Goal: Task Accomplishment & Management: Complete application form

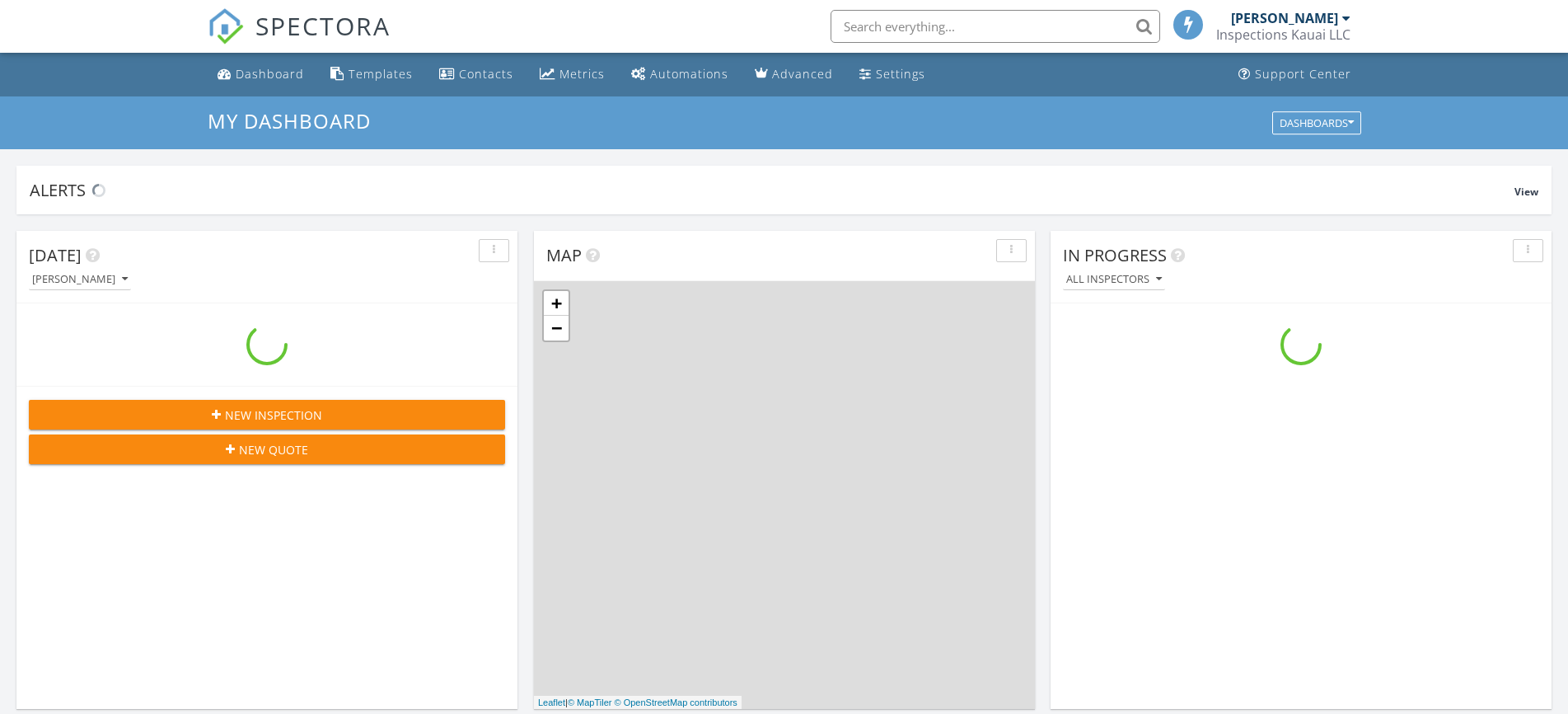
scroll to position [1514, 1583]
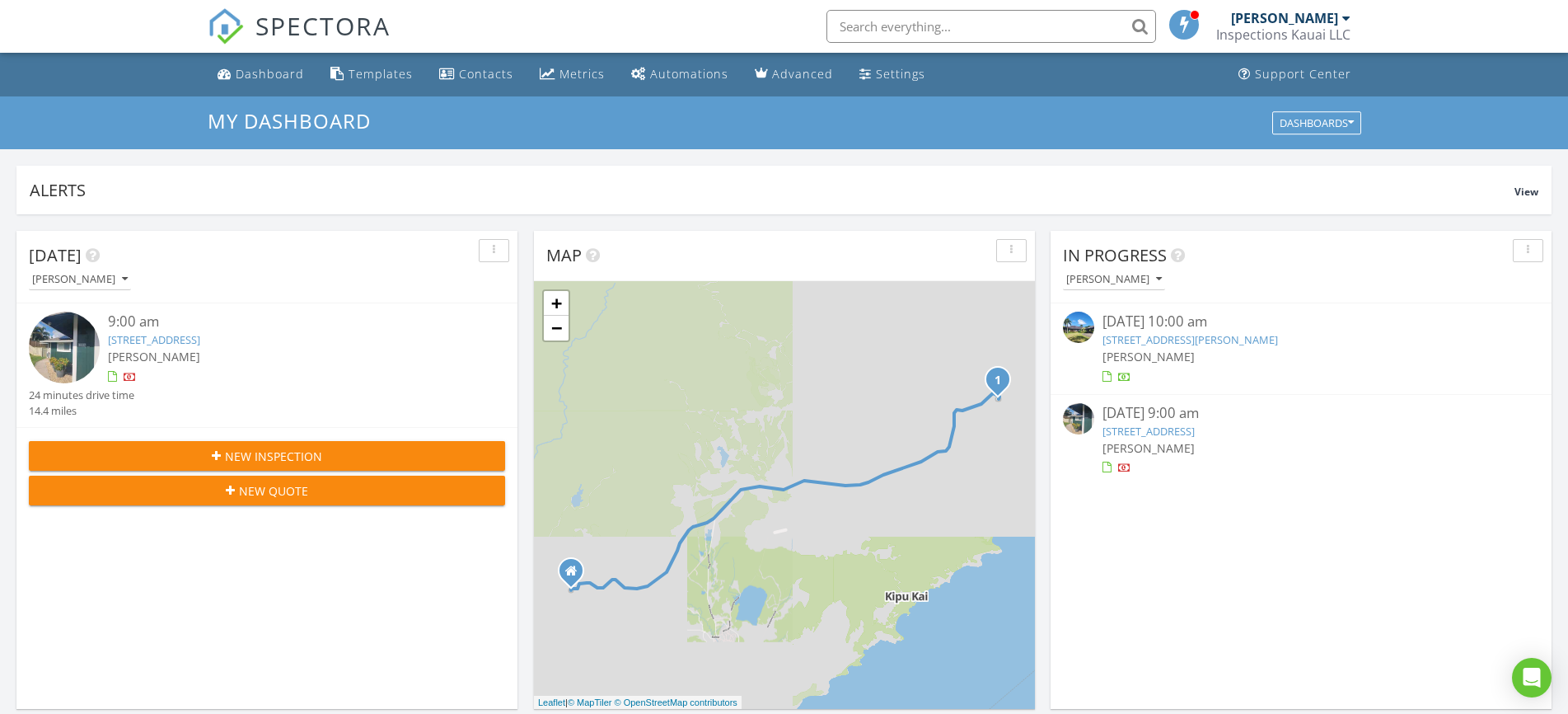
click at [251, 453] on span "New Inspection" at bounding box center [274, 456] width 97 height 18
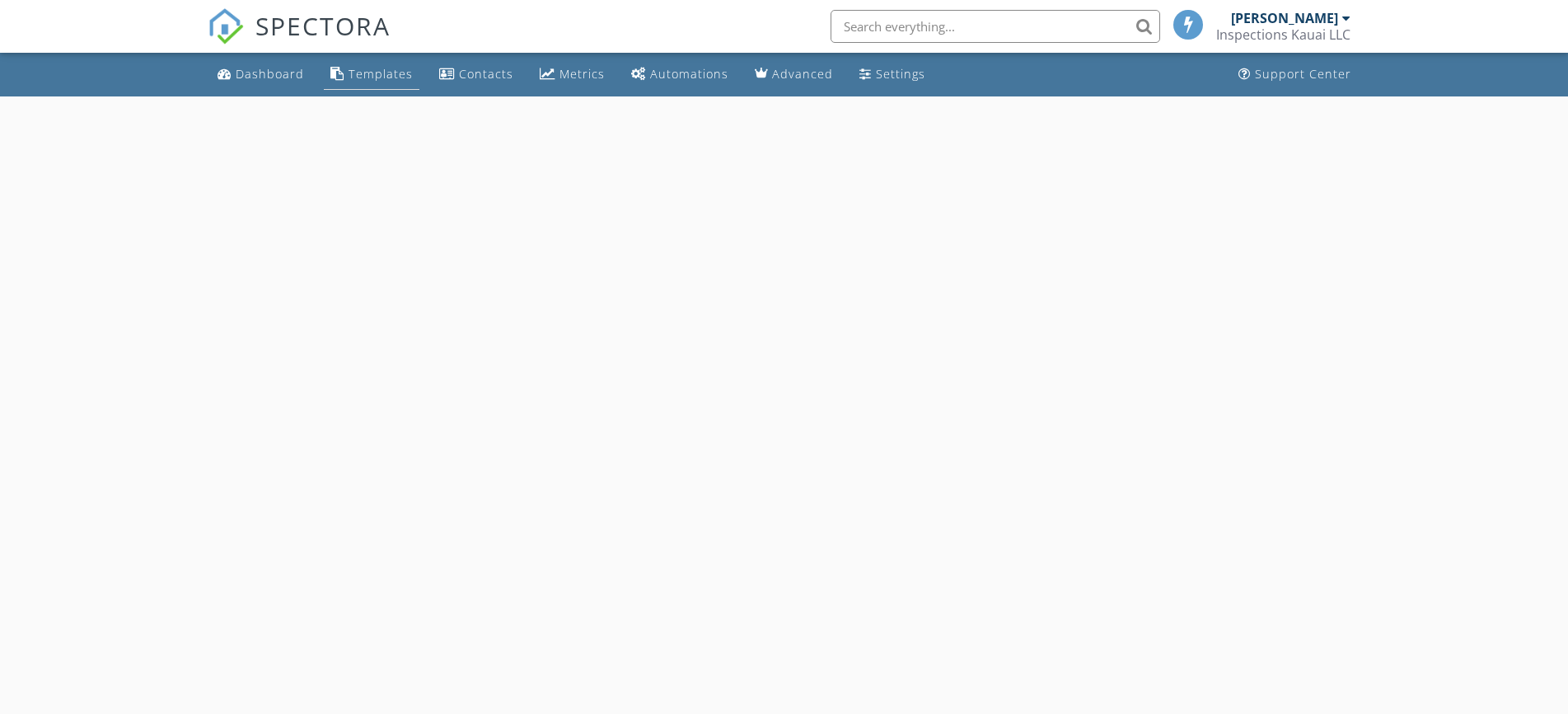
select select "7"
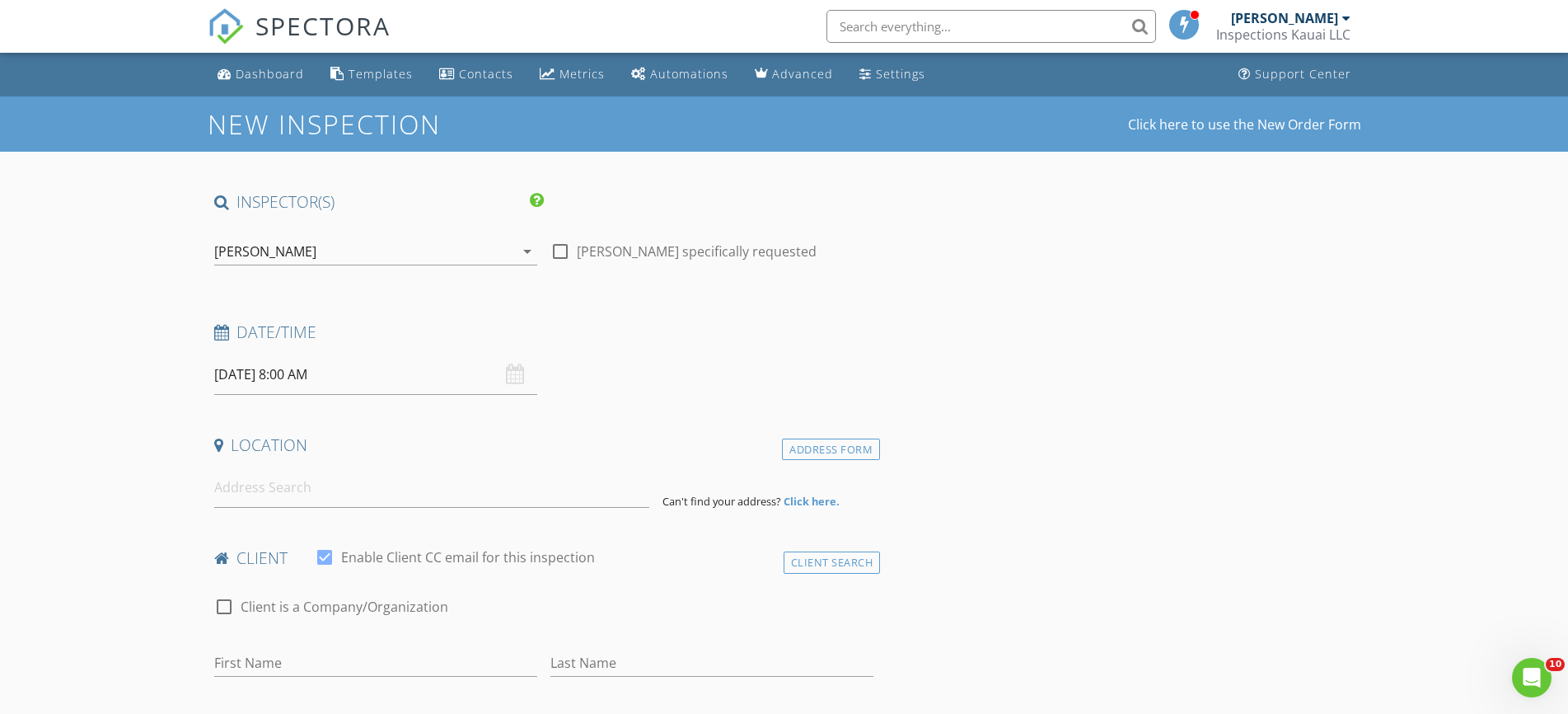
click at [287, 380] on input "08/28/2025 8:00 AM" at bounding box center [375, 374] width 323 height 40
type input "09"
type input "[DATE] 9:00 AM"
click at [309, 645] on span at bounding box center [309, 647] width 11 height 17
drag, startPoint x: 178, startPoint y: 457, endPoint x: 219, endPoint y: 460, distance: 41.1
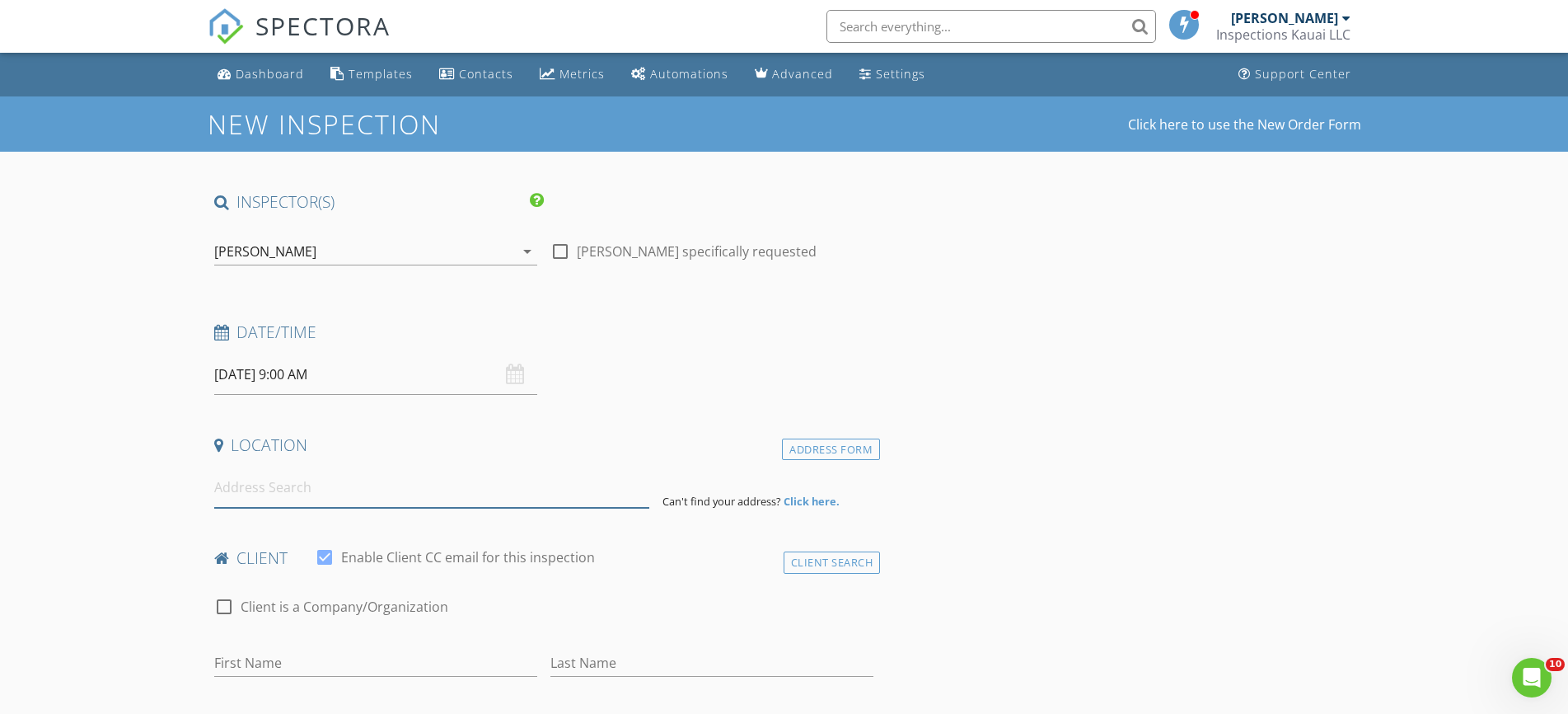
drag, startPoint x: 245, startPoint y: 490, endPoint x: 261, endPoint y: 487, distance: 16.3
click at [246, 489] on input at bounding box center [431, 488] width 435 height 40
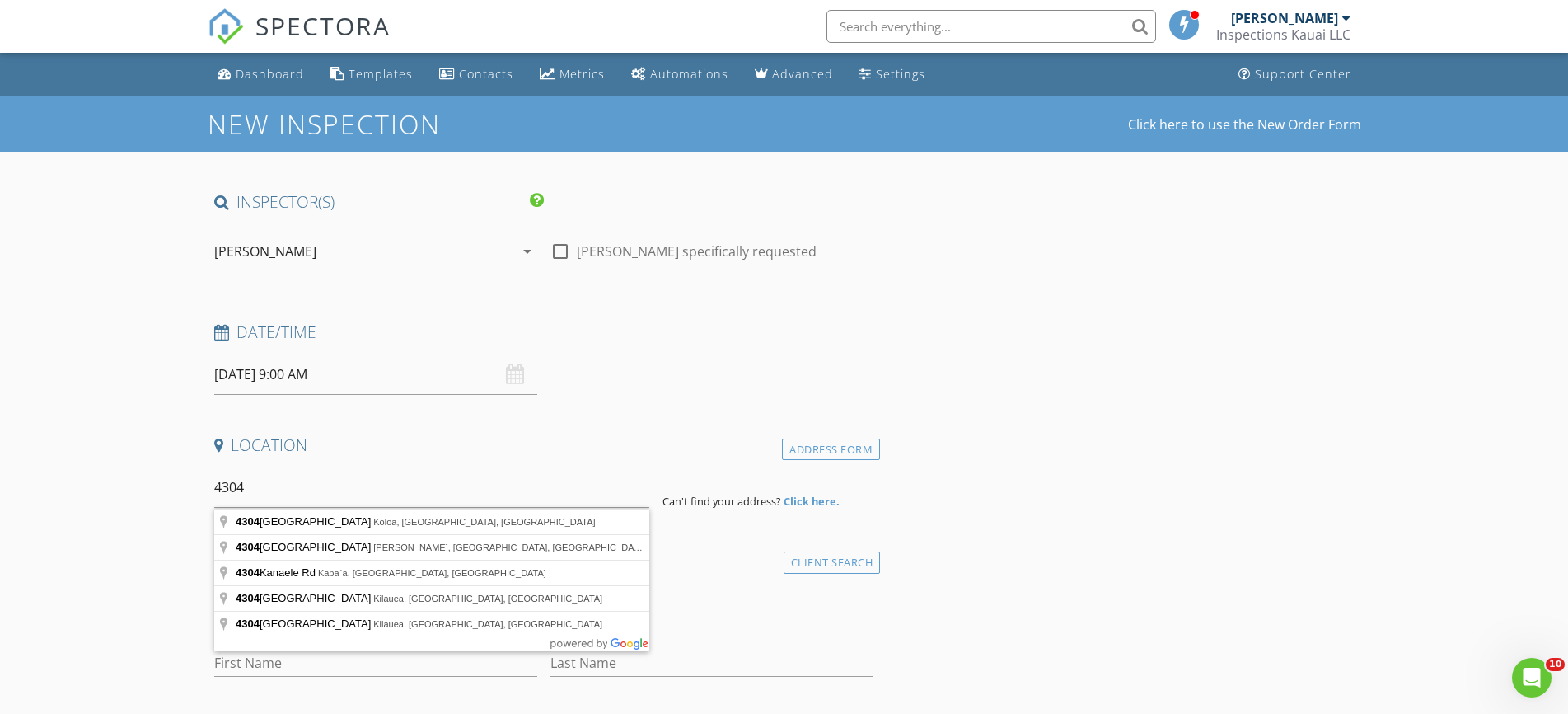
type input "4304 Puhi Road, Lihue, HI, USA"
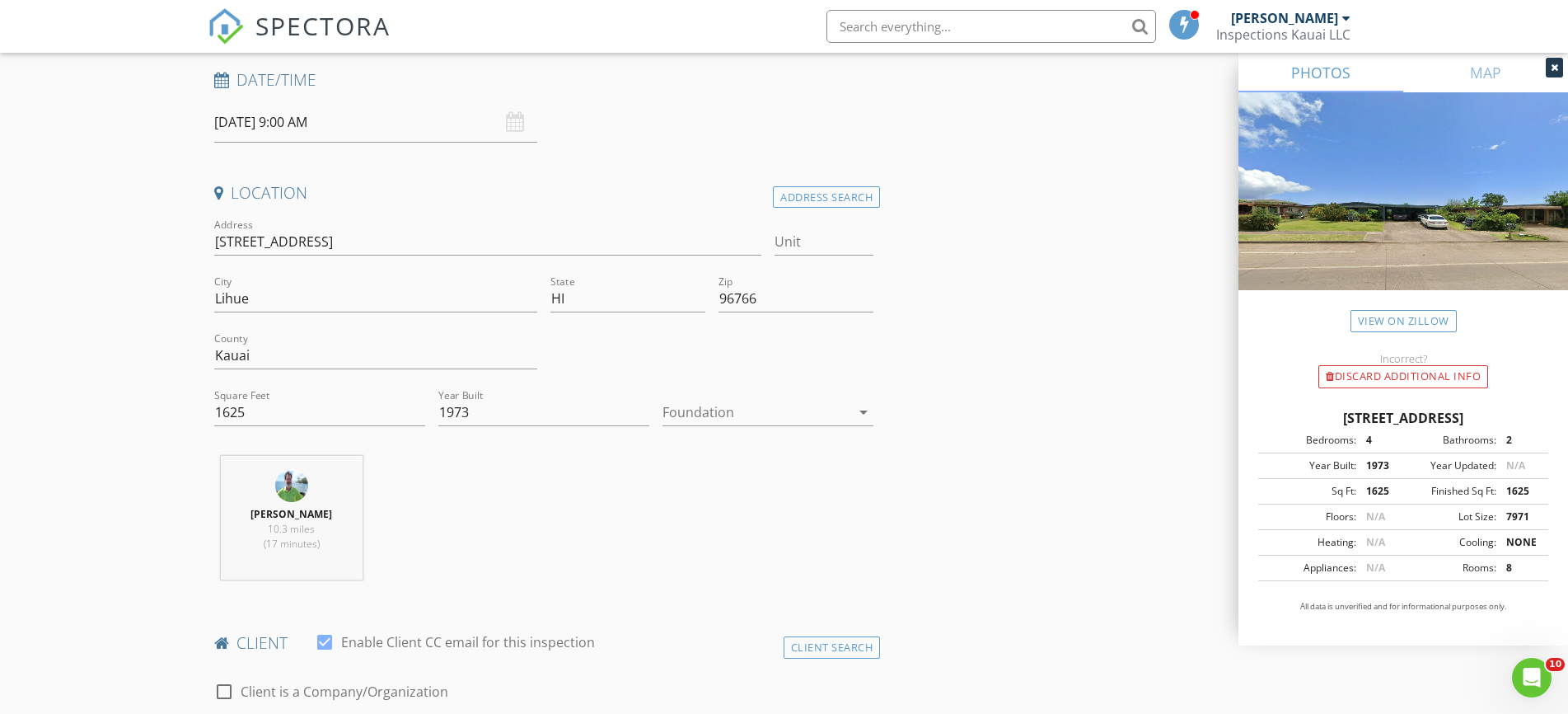
scroll to position [420, 0]
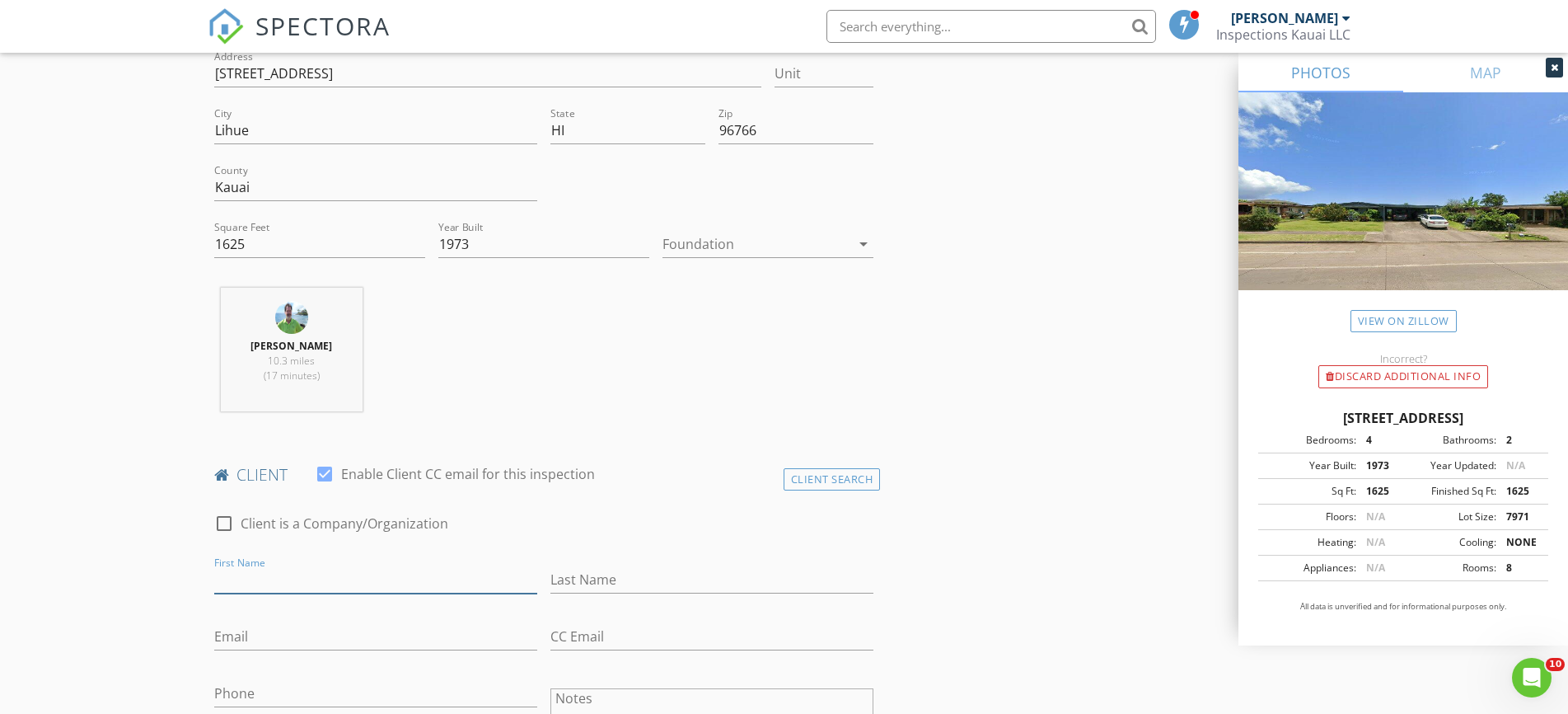
drag, startPoint x: 255, startPoint y: 576, endPoint x: 288, endPoint y: 577, distance: 33.0
click at [256, 575] on input "First Name" at bounding box center [375, 579] width 323 height 27
type input "Herschel Ah"
click at [568, 581] on input "Last Name" at bounding box center [711, 579] width 323 height 27
type input "Puck"
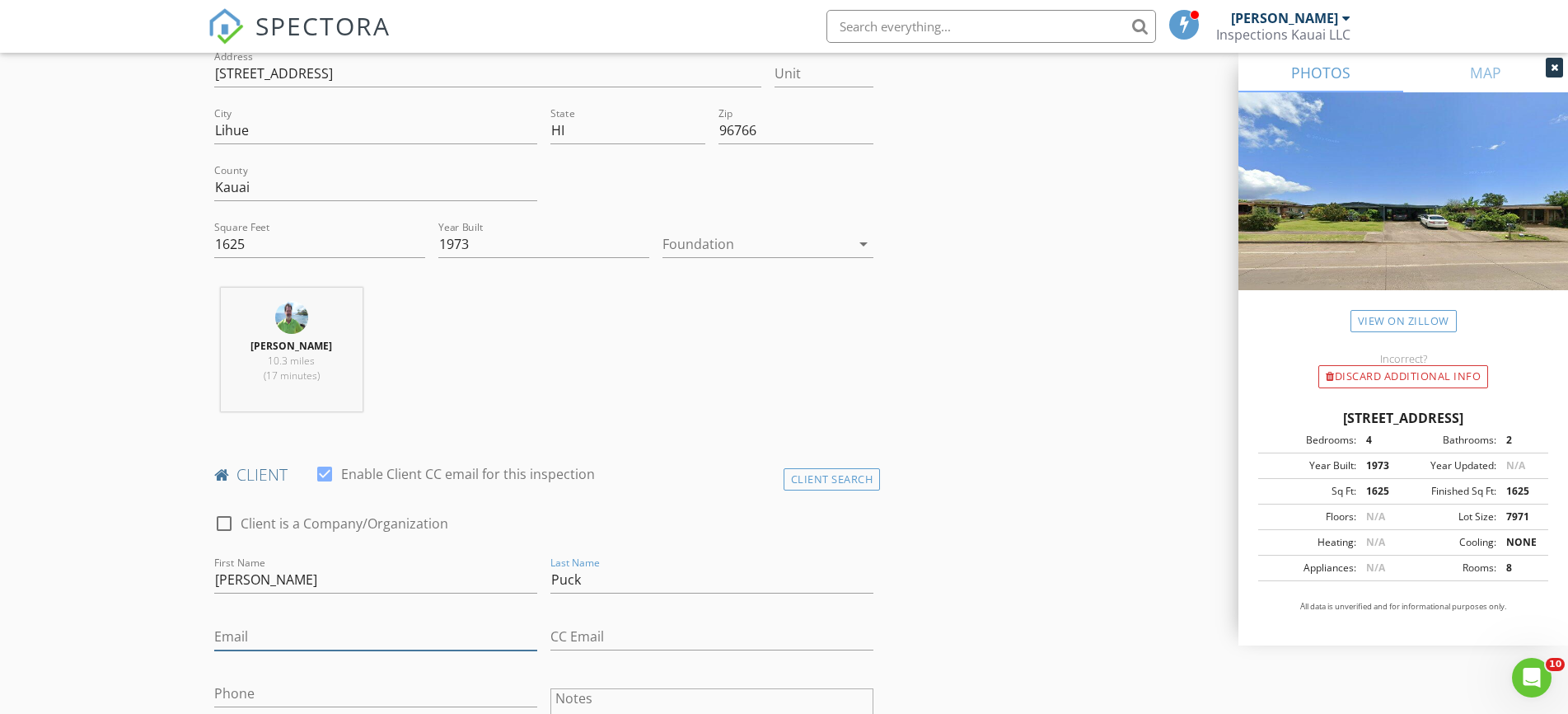
drag, startPoint x: 244, startPoint y: 641, endPoint x: 271, endPoint y: 654, distance: 30.0
click at [245, 640] on input "Email" at bounding box center [375, 637] width 323 height 27
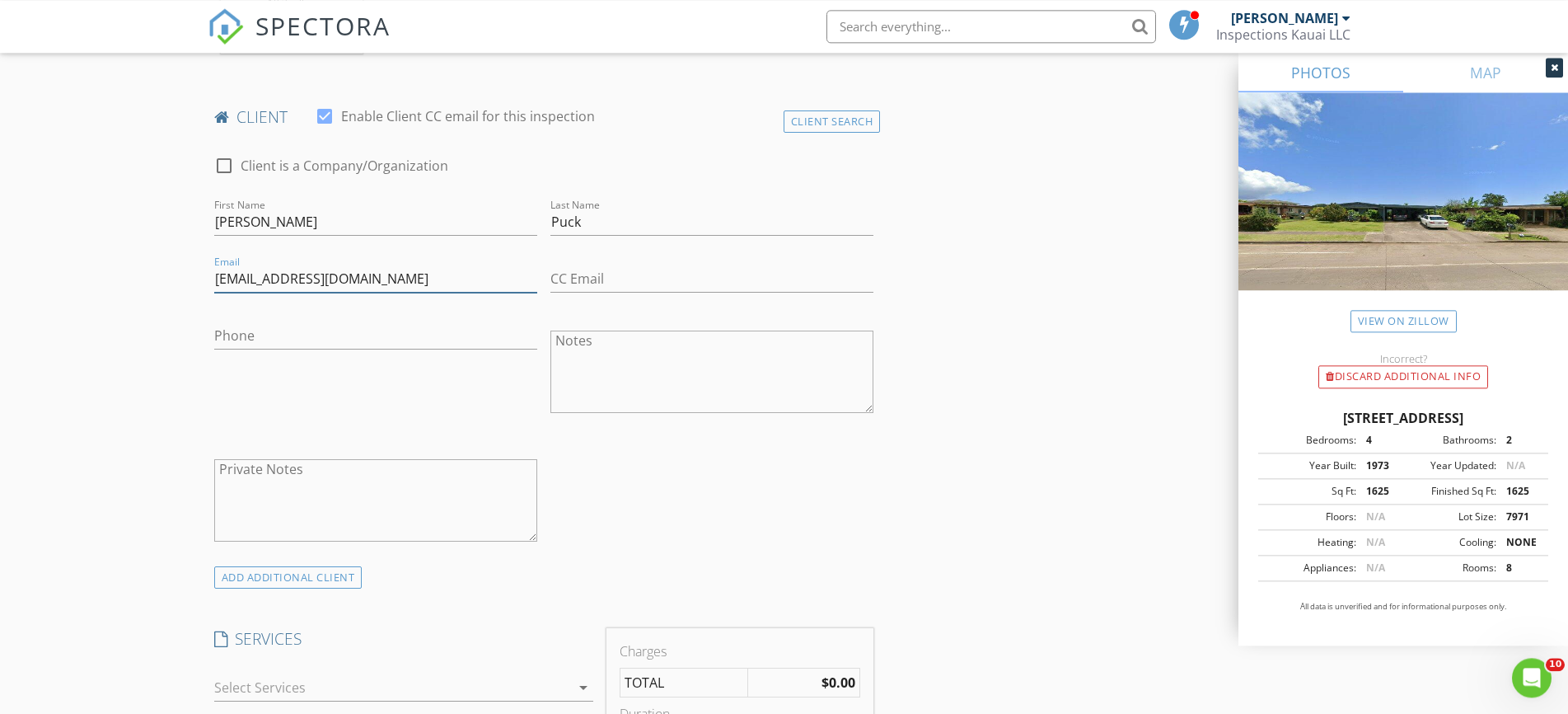
scroll to position [841, 0]
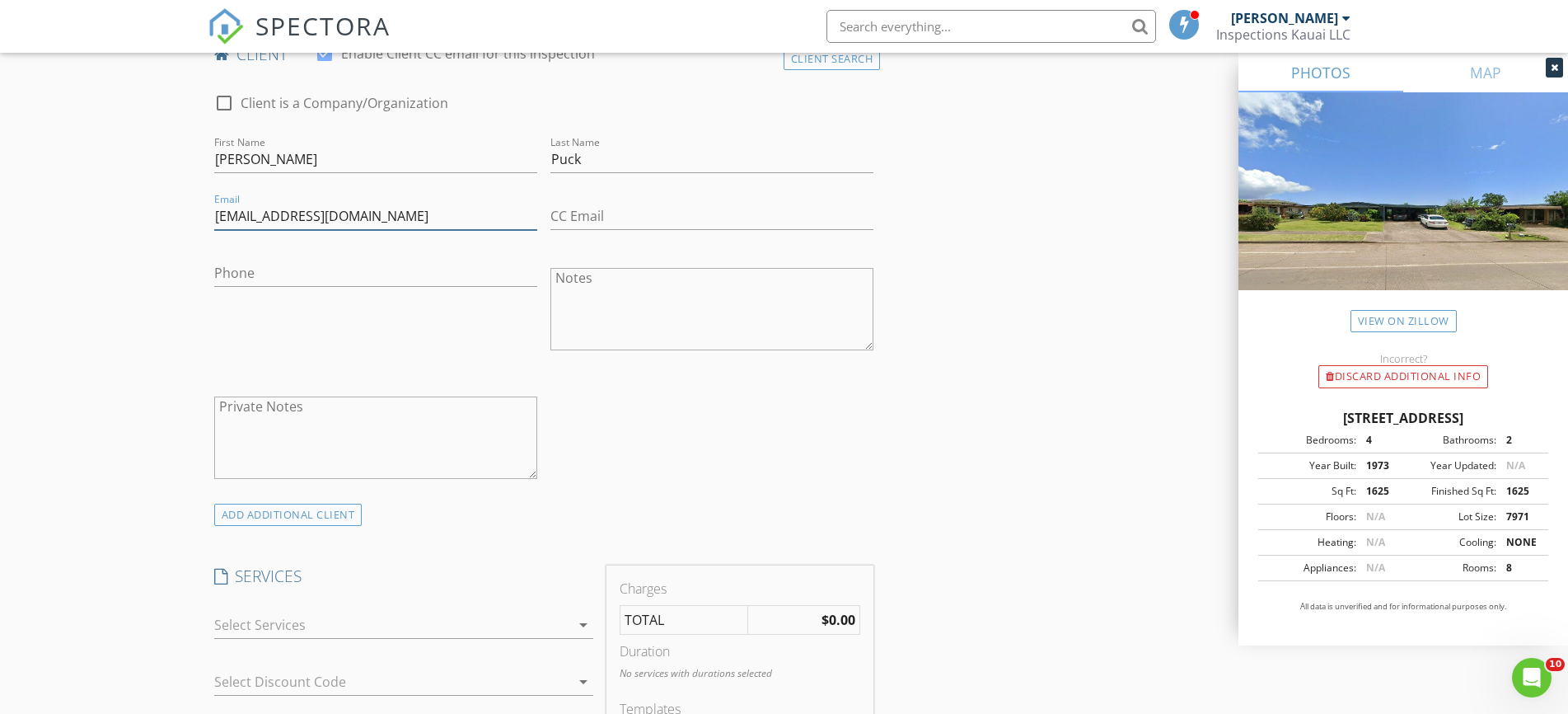
type input "herschelahpuck@gmail.com"
click at [300, 626] on div at bounding box center [392, 624] width 356 height 26
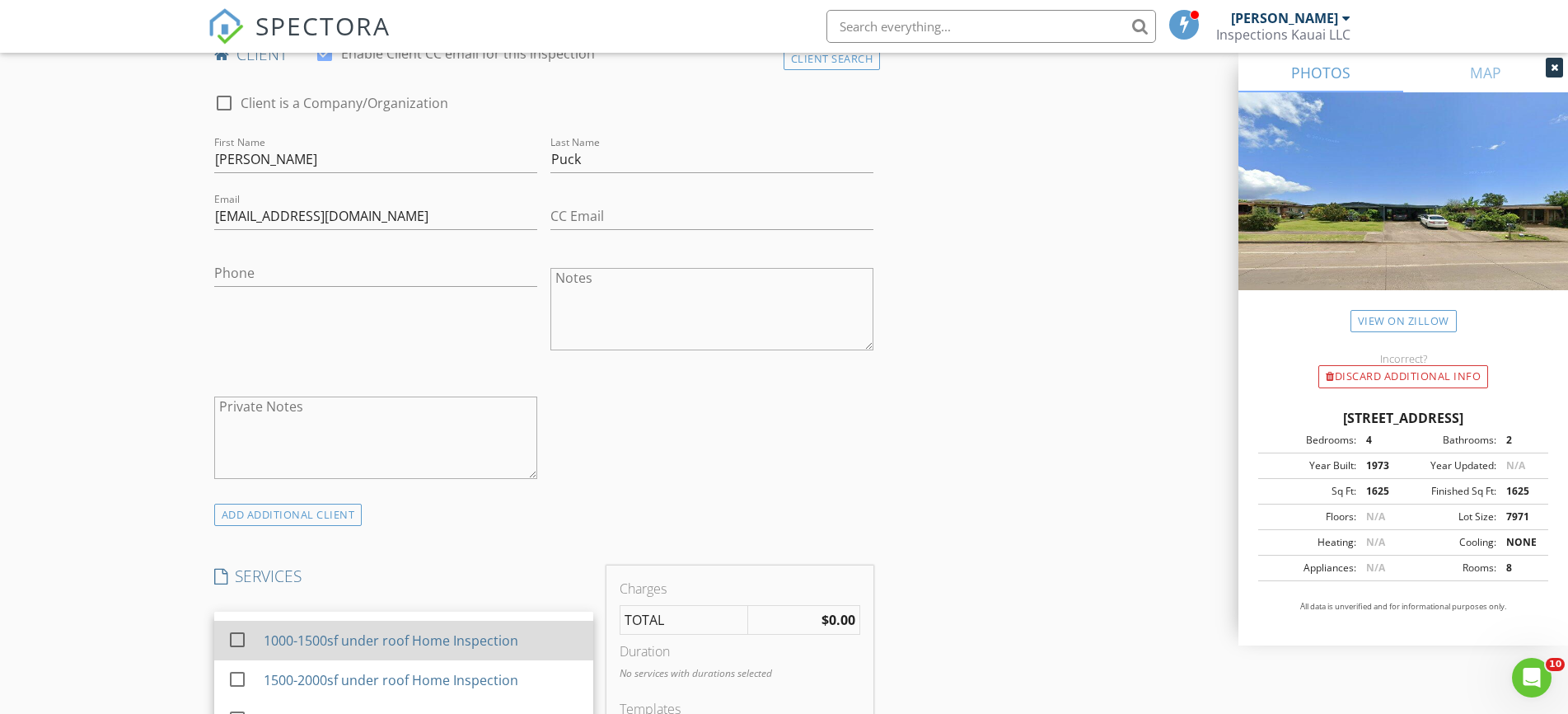
scroll to position [435, 0]
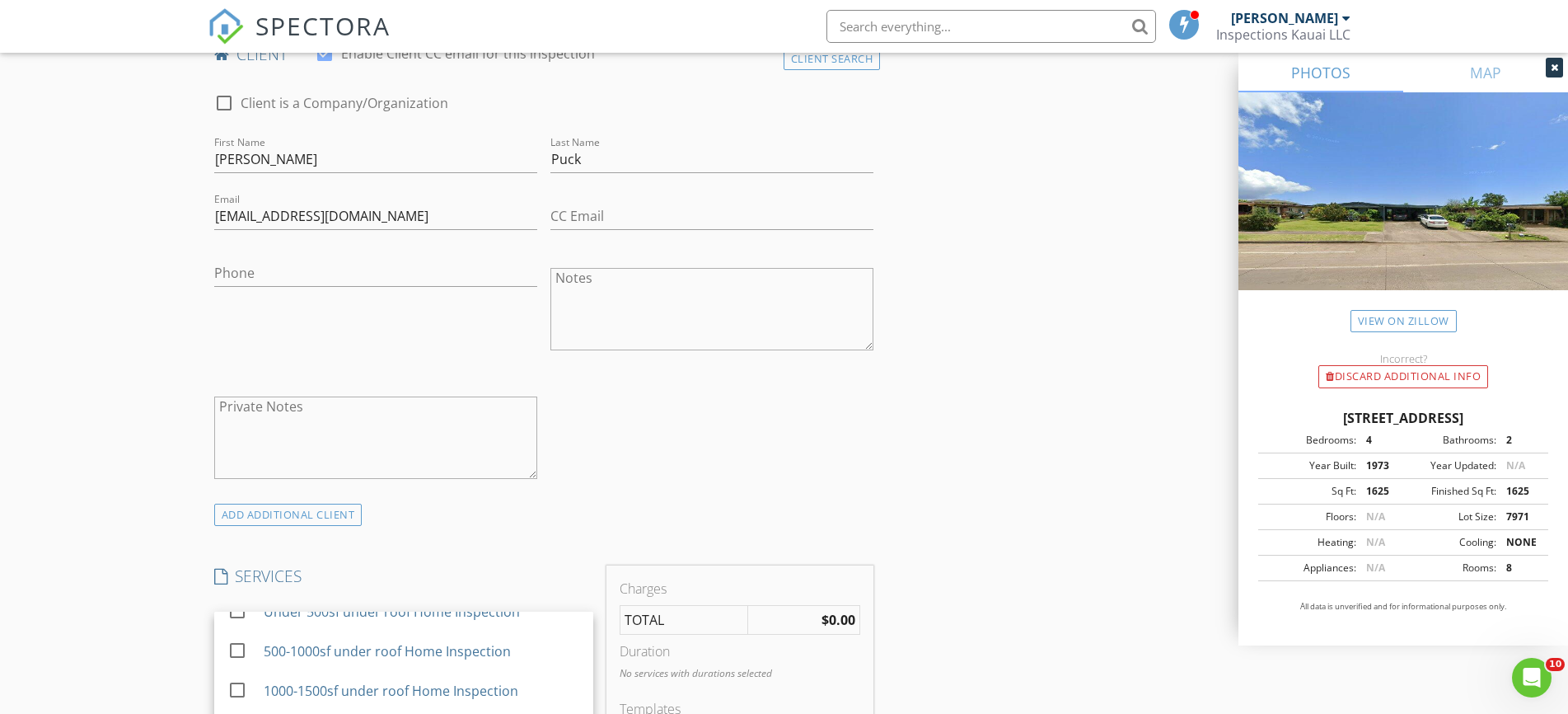
checkbox input "true"
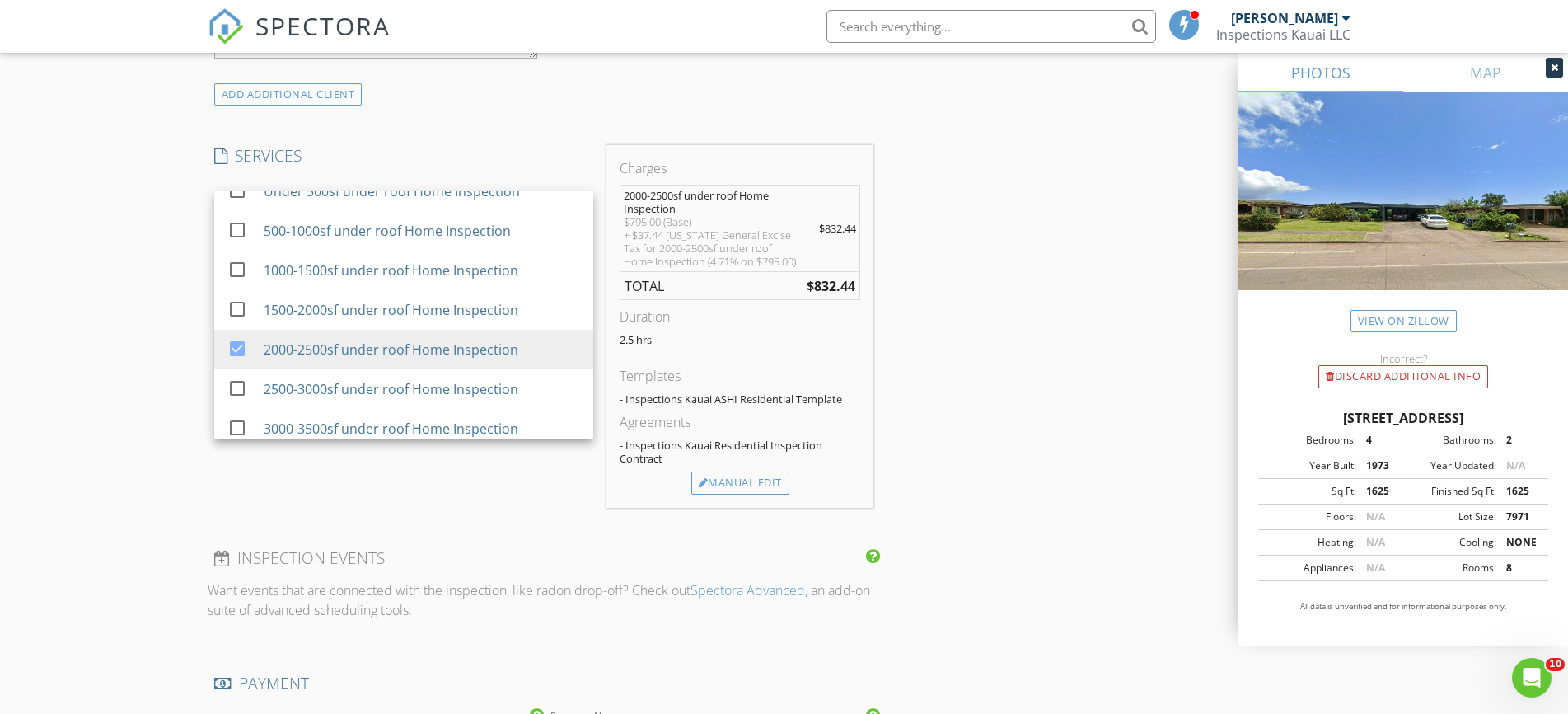
scroll to position [1597, 0]
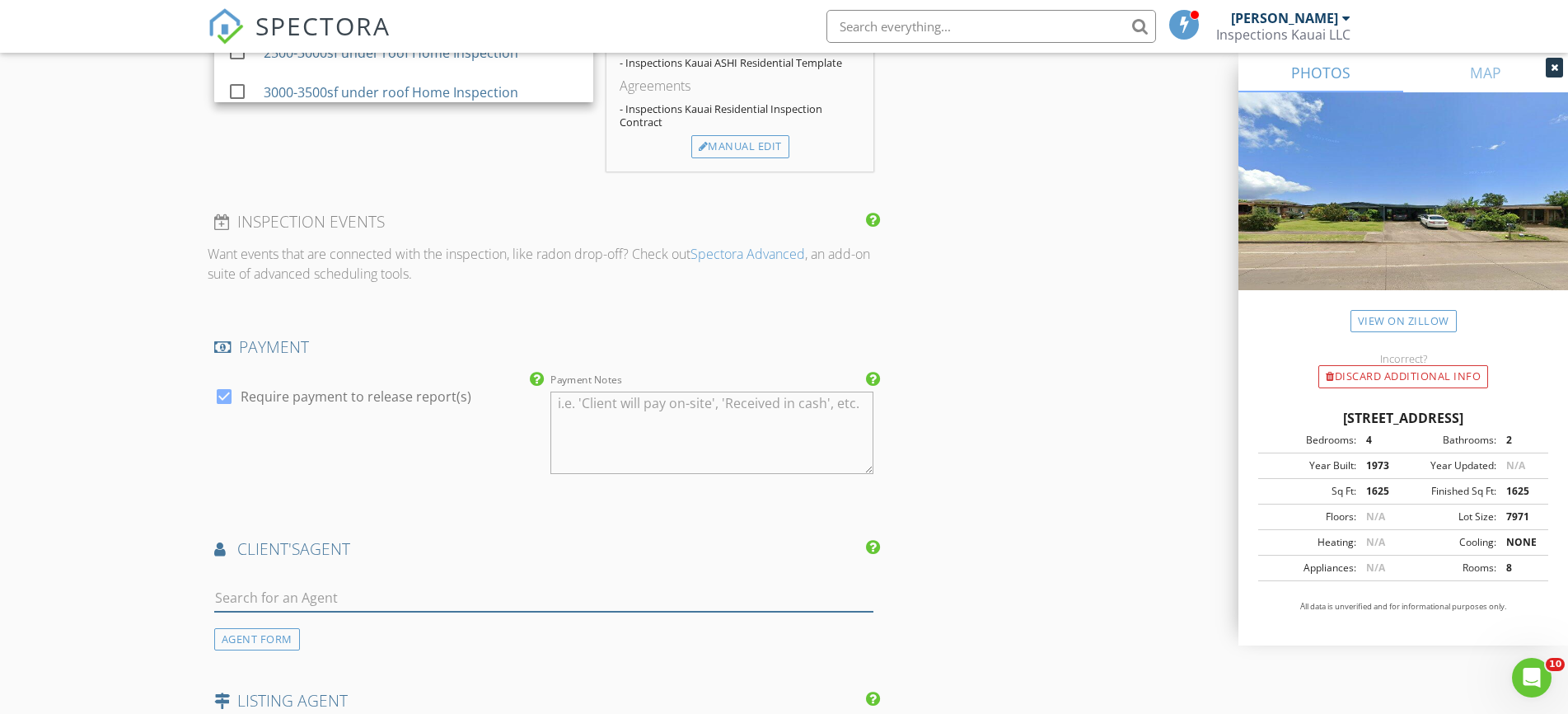
click at [254, 599] on input "text" at bounding box center [544, 598] width 660 height 27
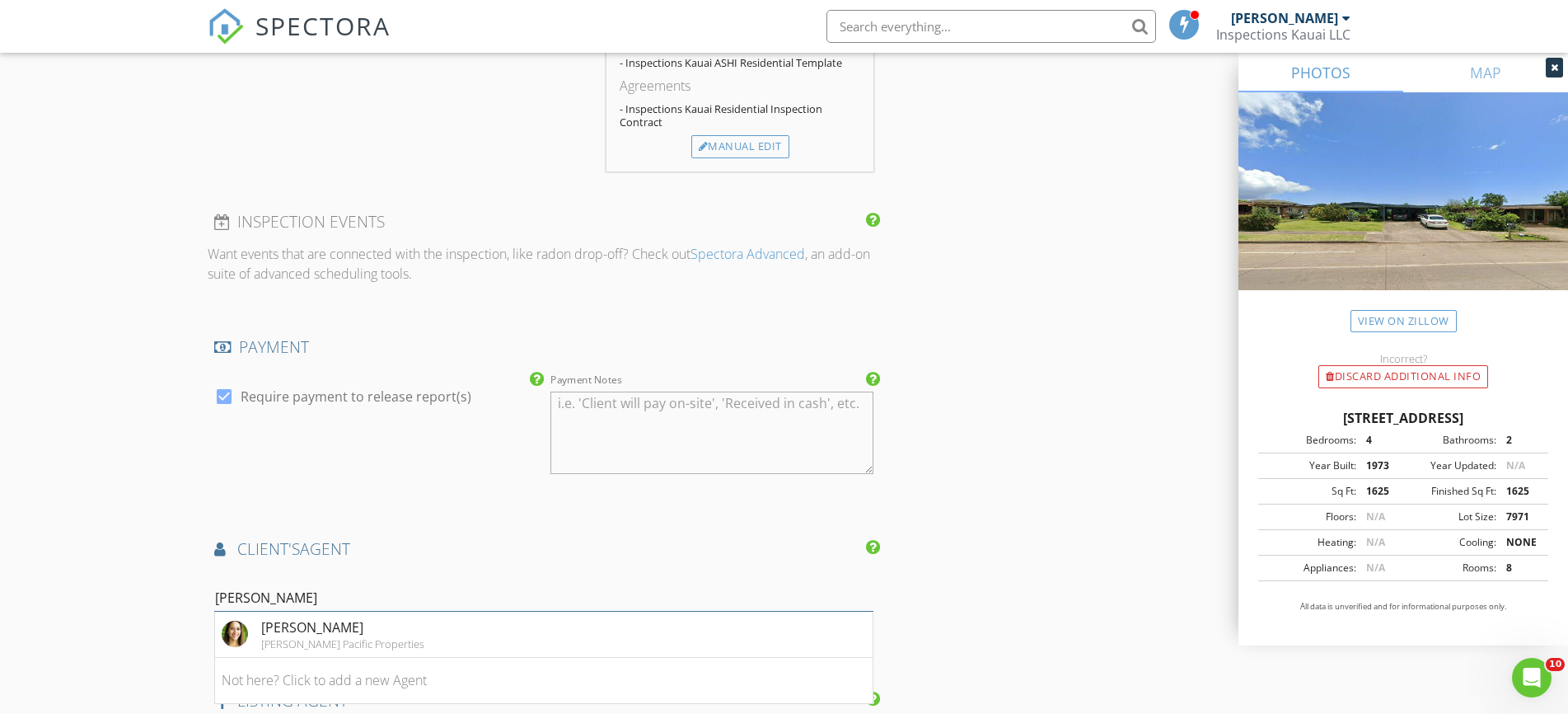
type input "Nagel"
click at [320, 638] on div "Corcoran Pacific Properties" at bounding box center [342, 644] width 163 height 13
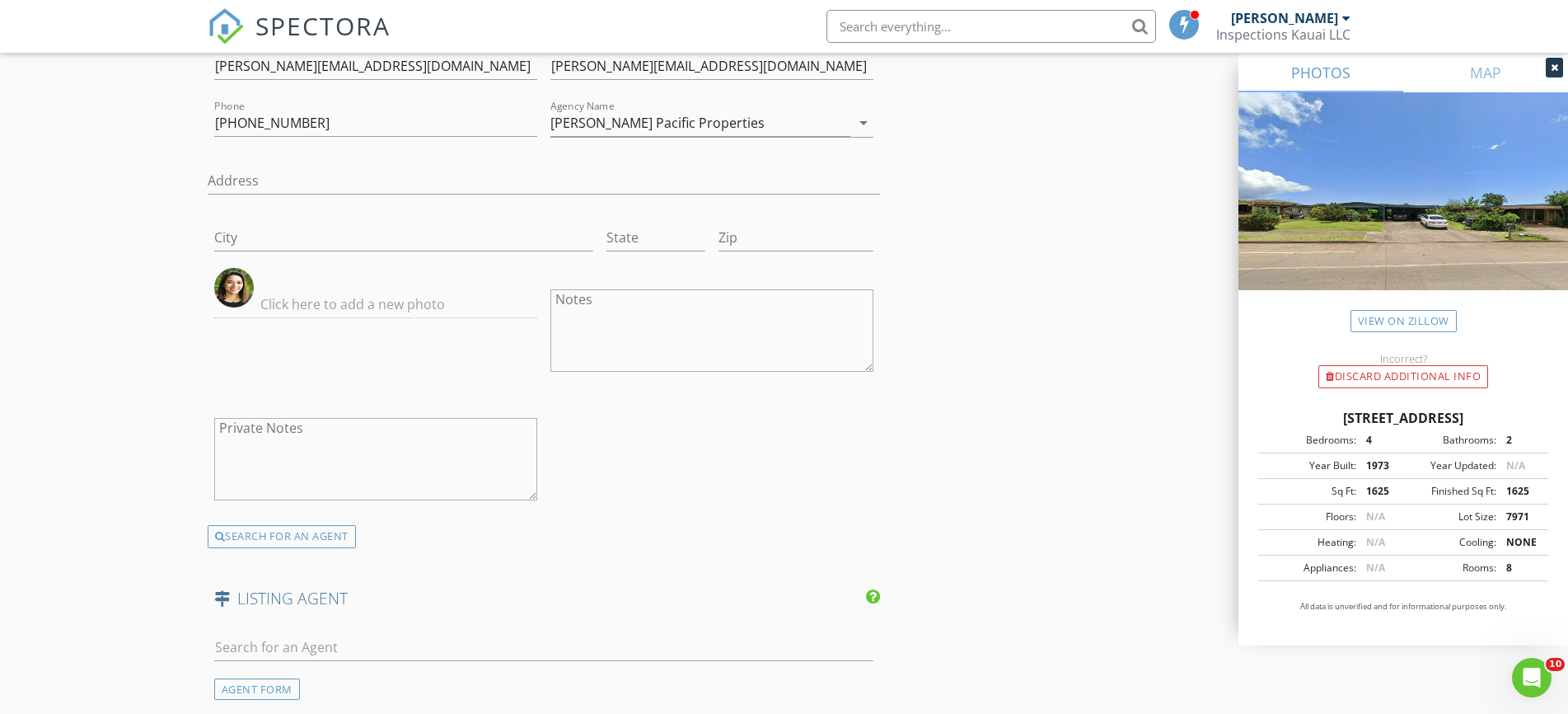
scroll to position [2606, 0]
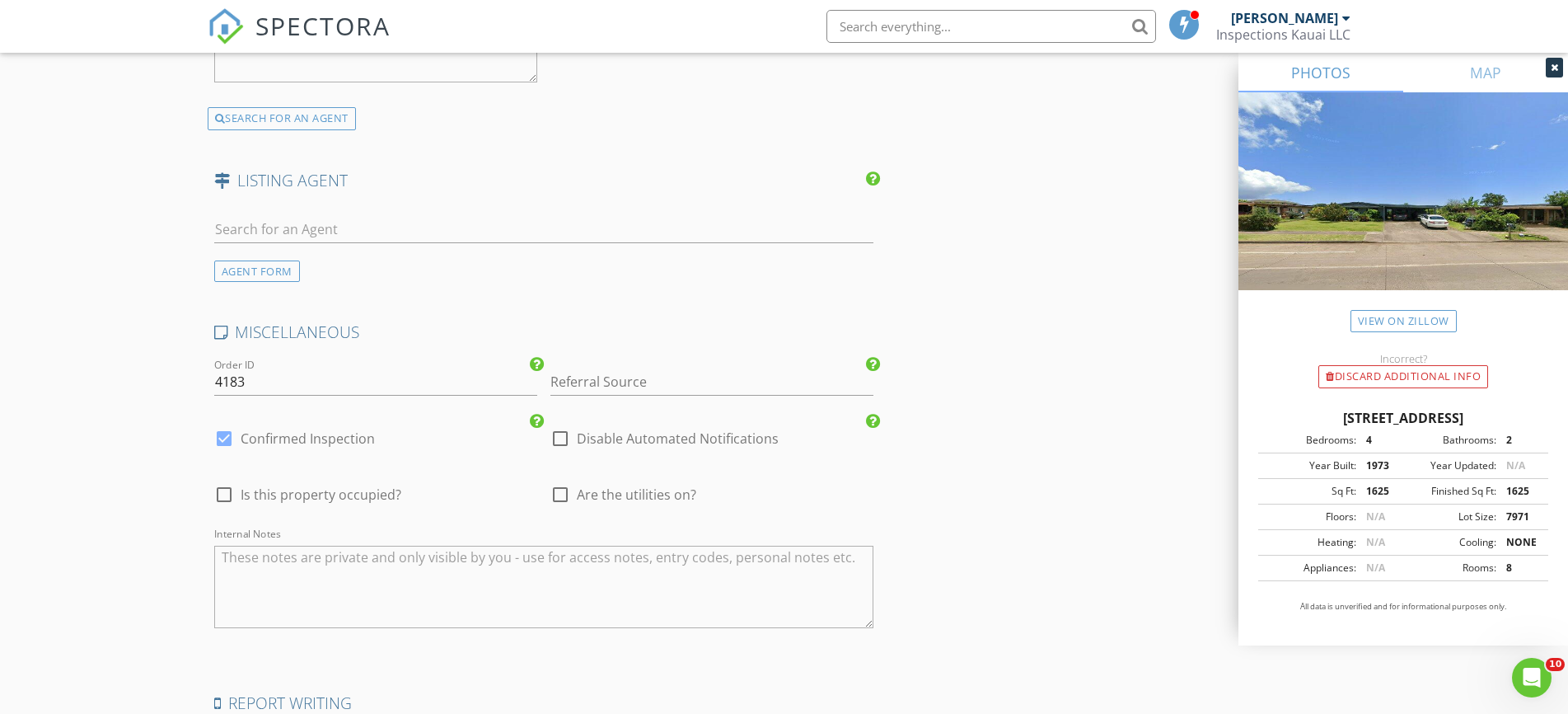
click at [568, 501] on div at bounding box center [561, 495] width 28 height 28
checkbox input "true"
click at [569, 393] on input "Referral Source" at bounding box center [711, 381] width 323 height 27
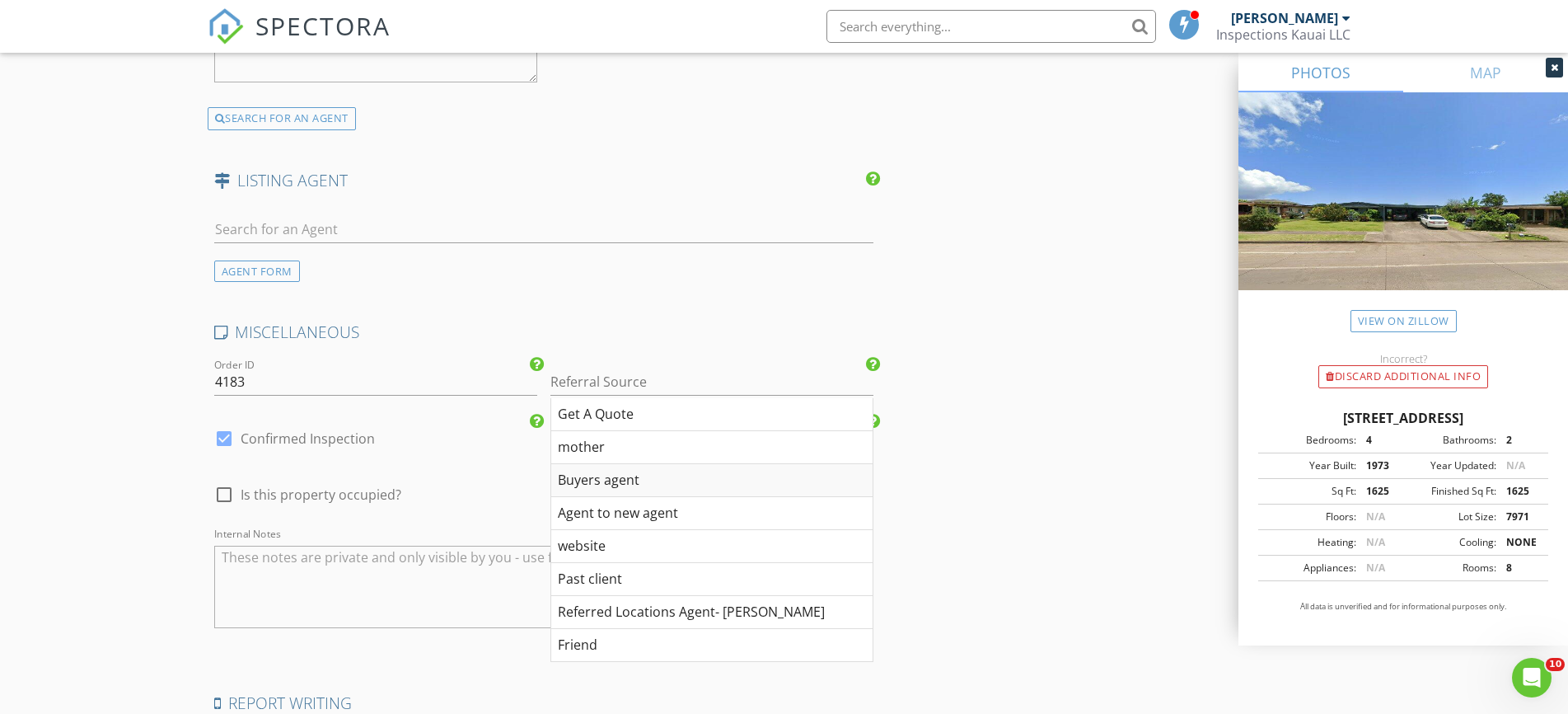
click at [611, 486] on div "Buyers agent" at bounding box center [711, 480] width 321 height 33
type input "Buyers agent"
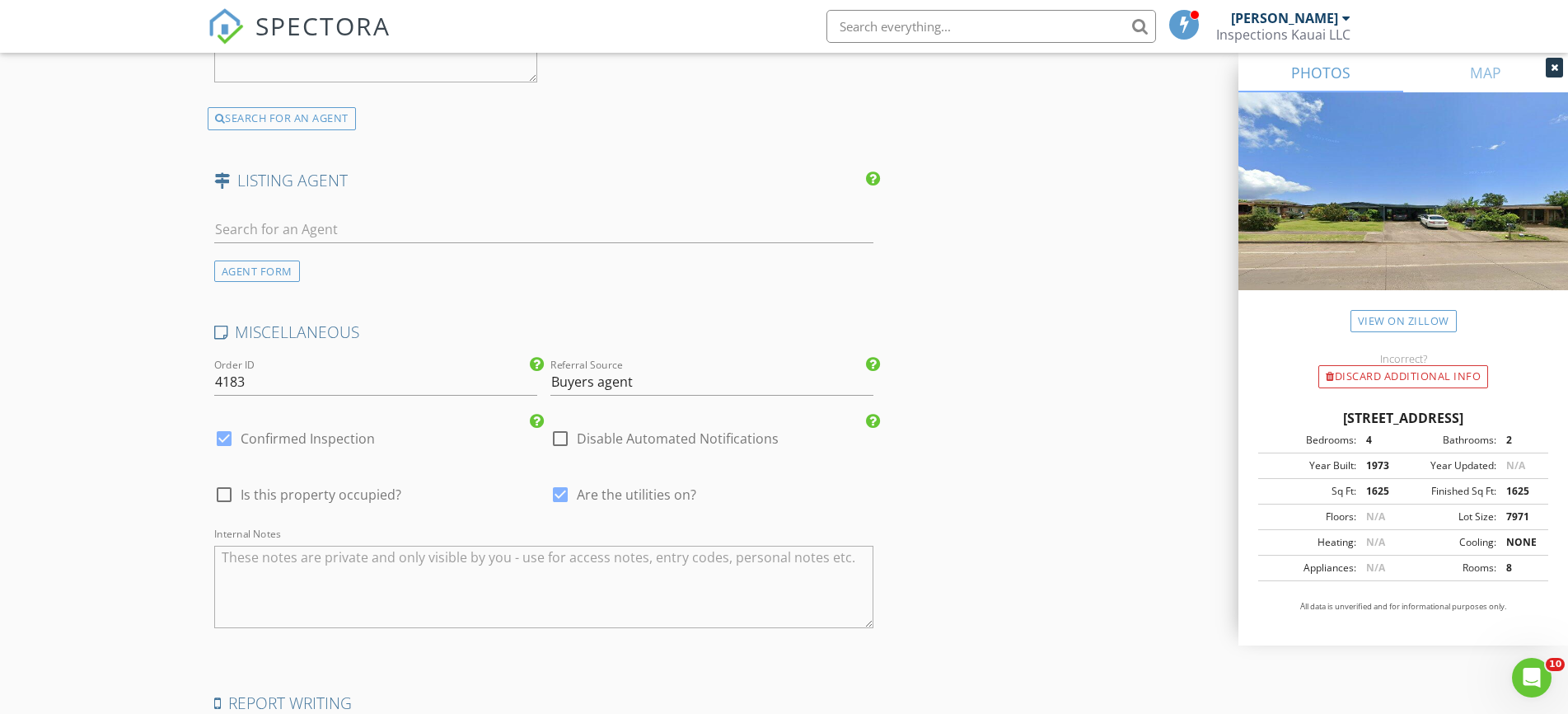
scroll to position [2841, 0]
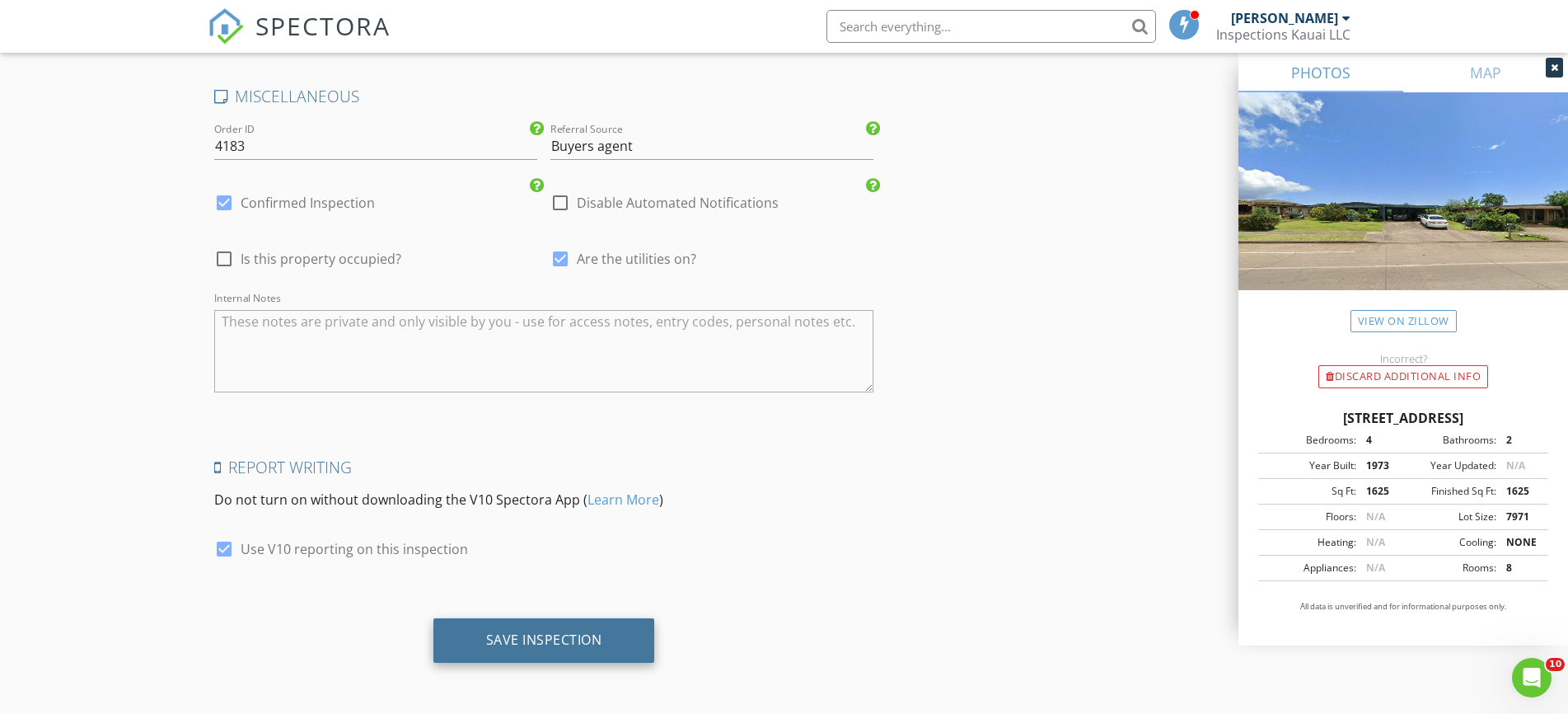
click at [535, 629] on div "Save Inspection" at bounding box center [544, 640] width 222 height 45
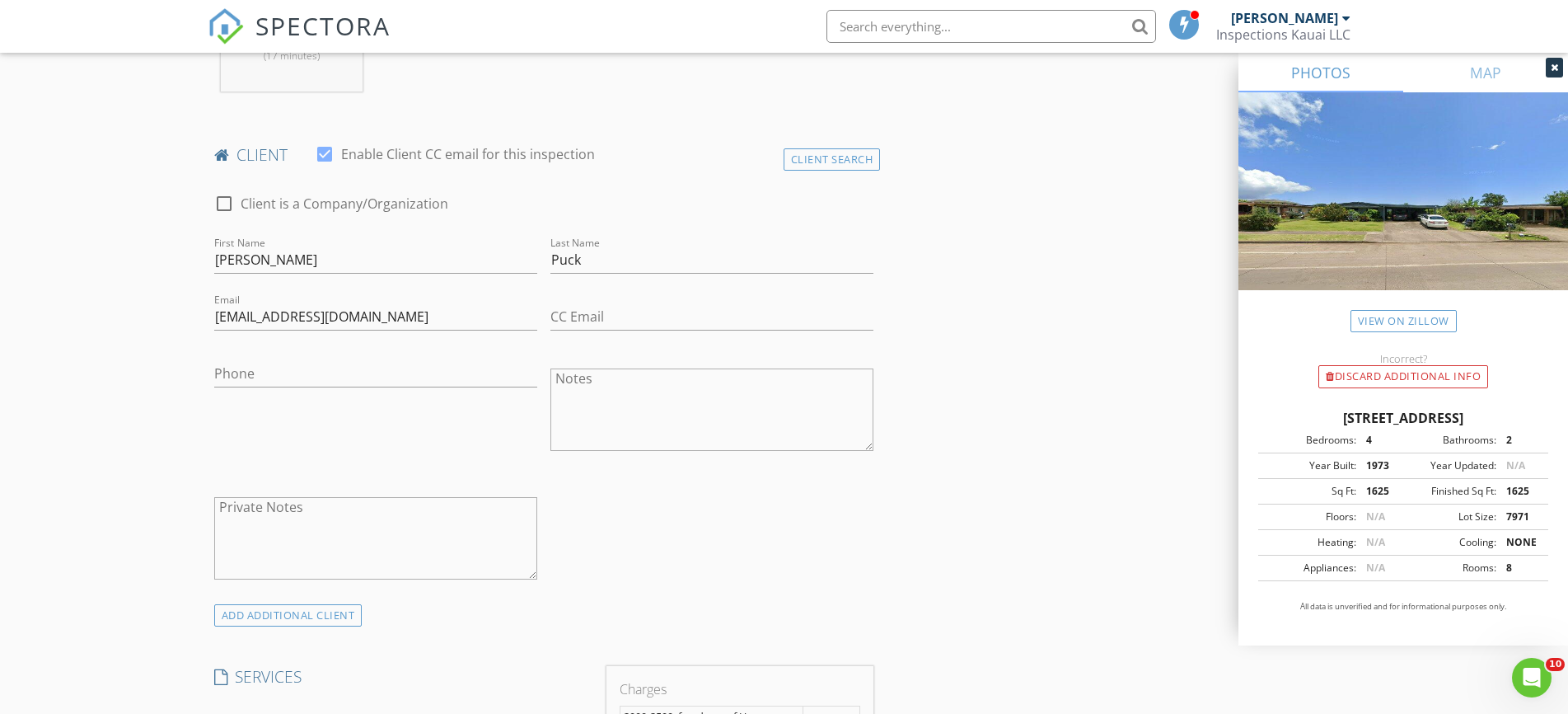
scroll to position [320, 0]
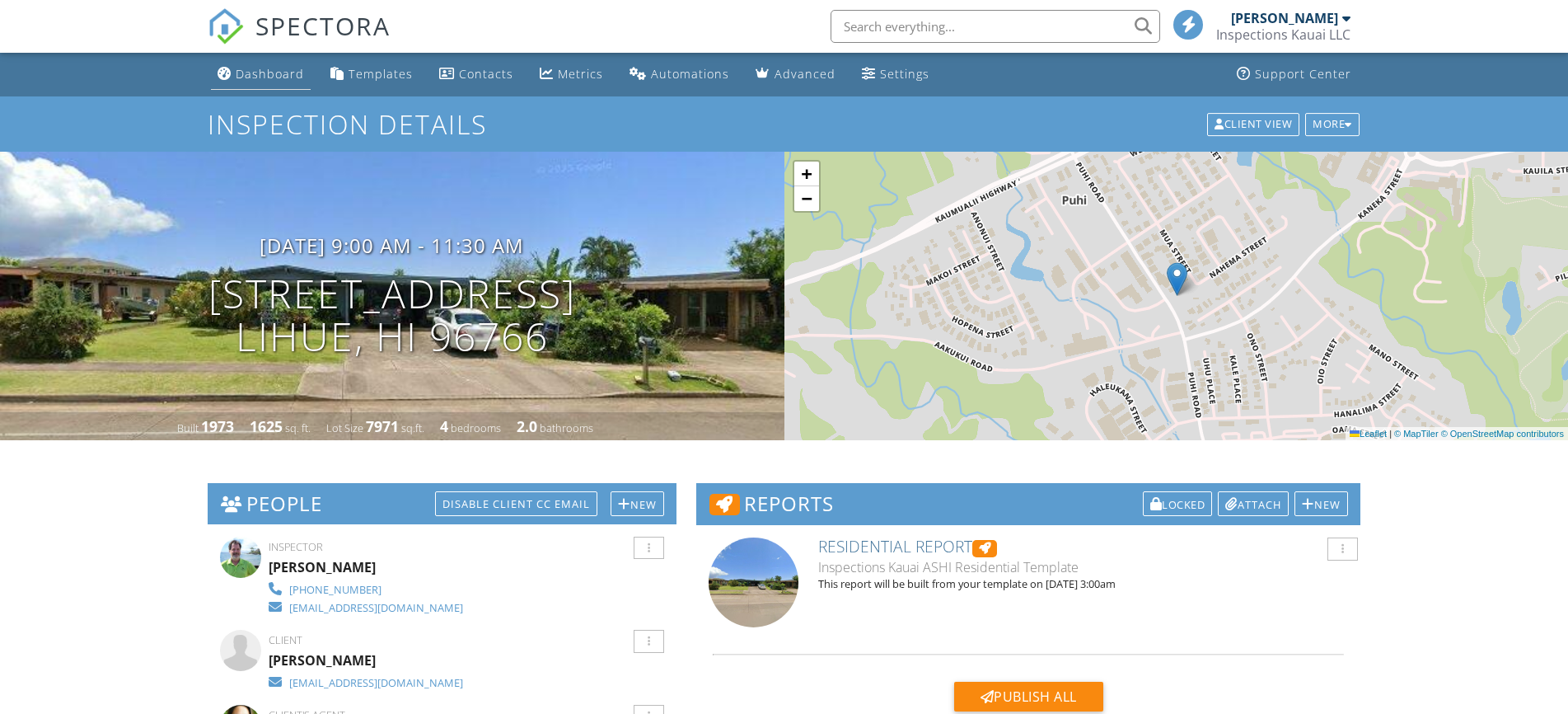
click at [269, 69] on div "Dashboard" at bounding box center [270, 74] width 69 height 16
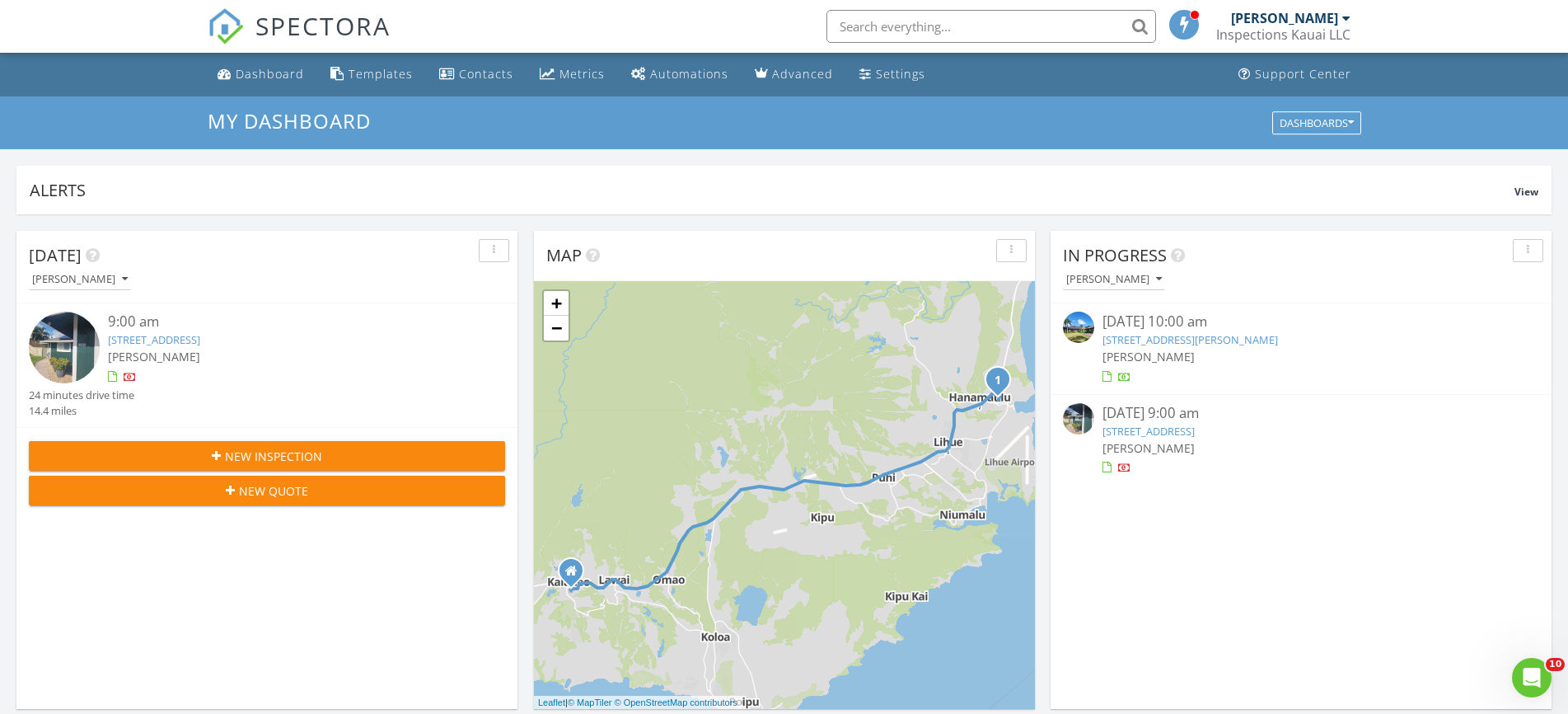
click at [186, 342] on link "4447 Iliopua Pl, Lihue, HI 96766" at bounding box center [154, 339] width 92 height 15
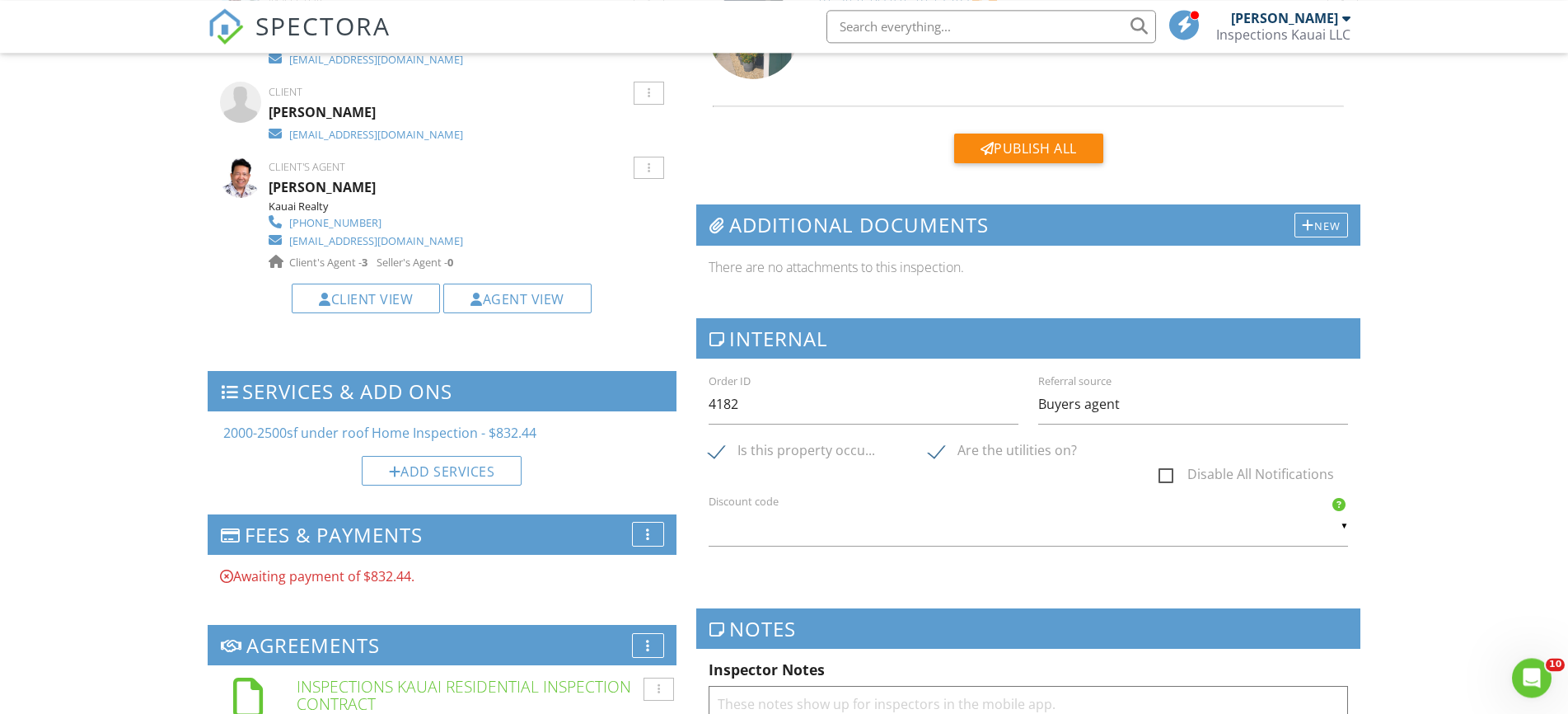
scroll to position [588, 0]
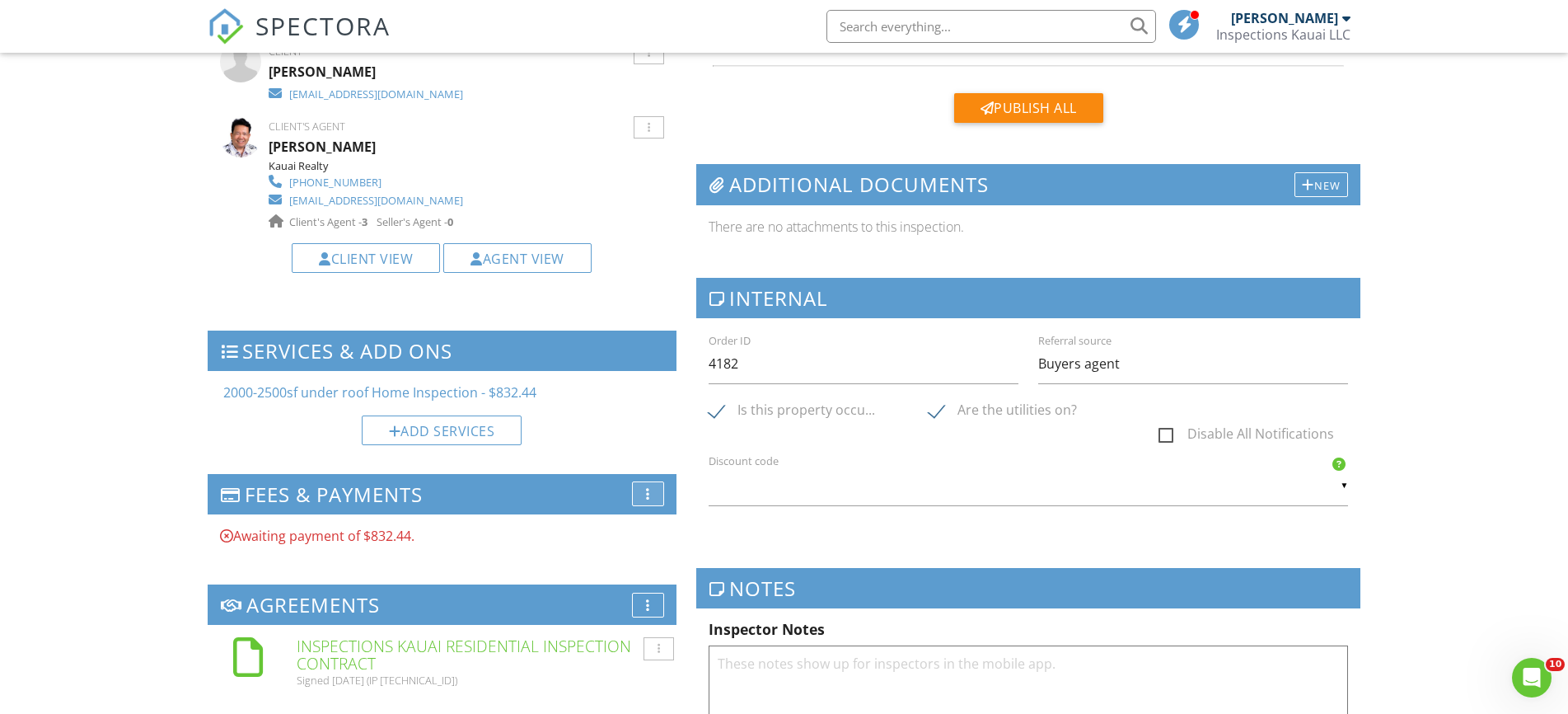
click at [637, 485] on div "More" at bounding box center [648, 494] width 33 height 25
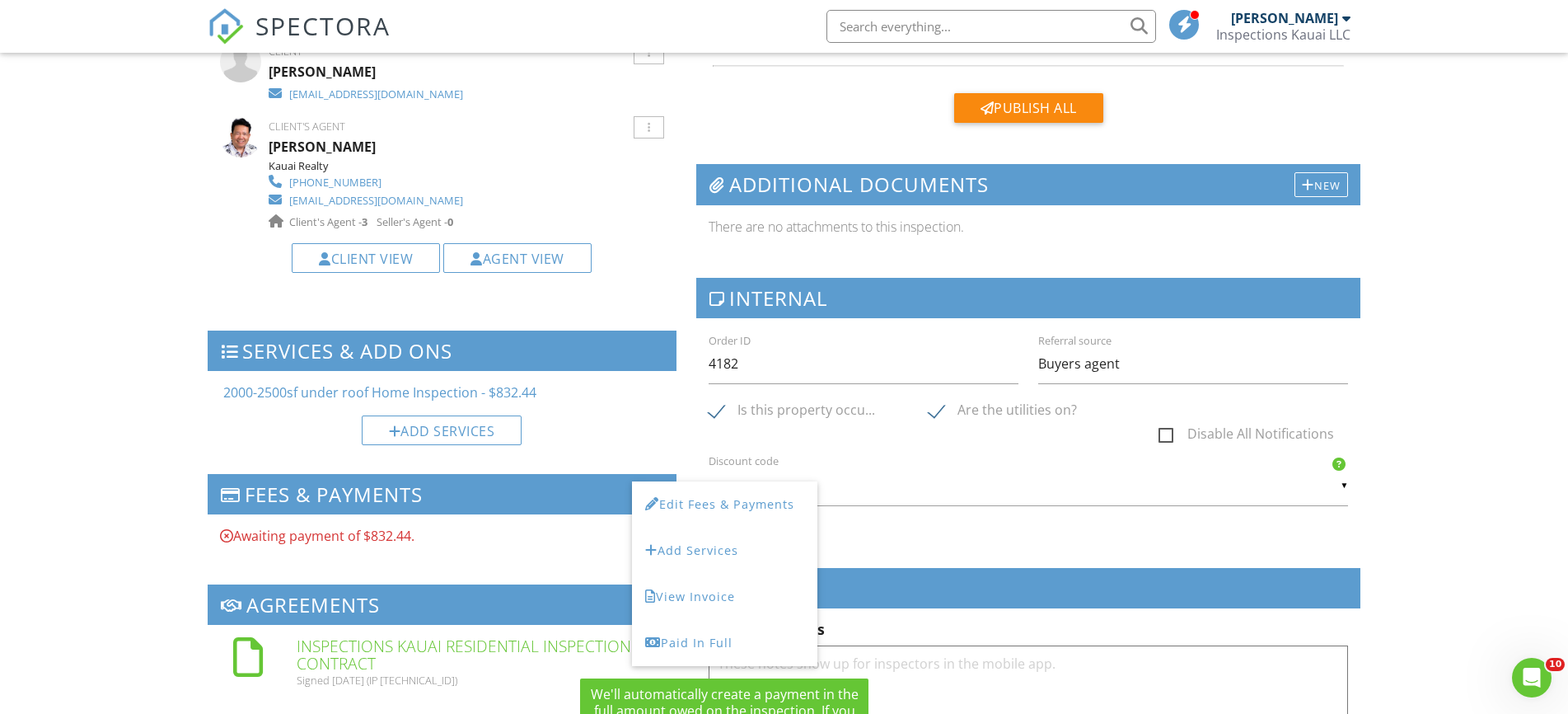
click at [719, 647] on div "Paid In Full" at bounding box center [725, 643] width 159 height 19
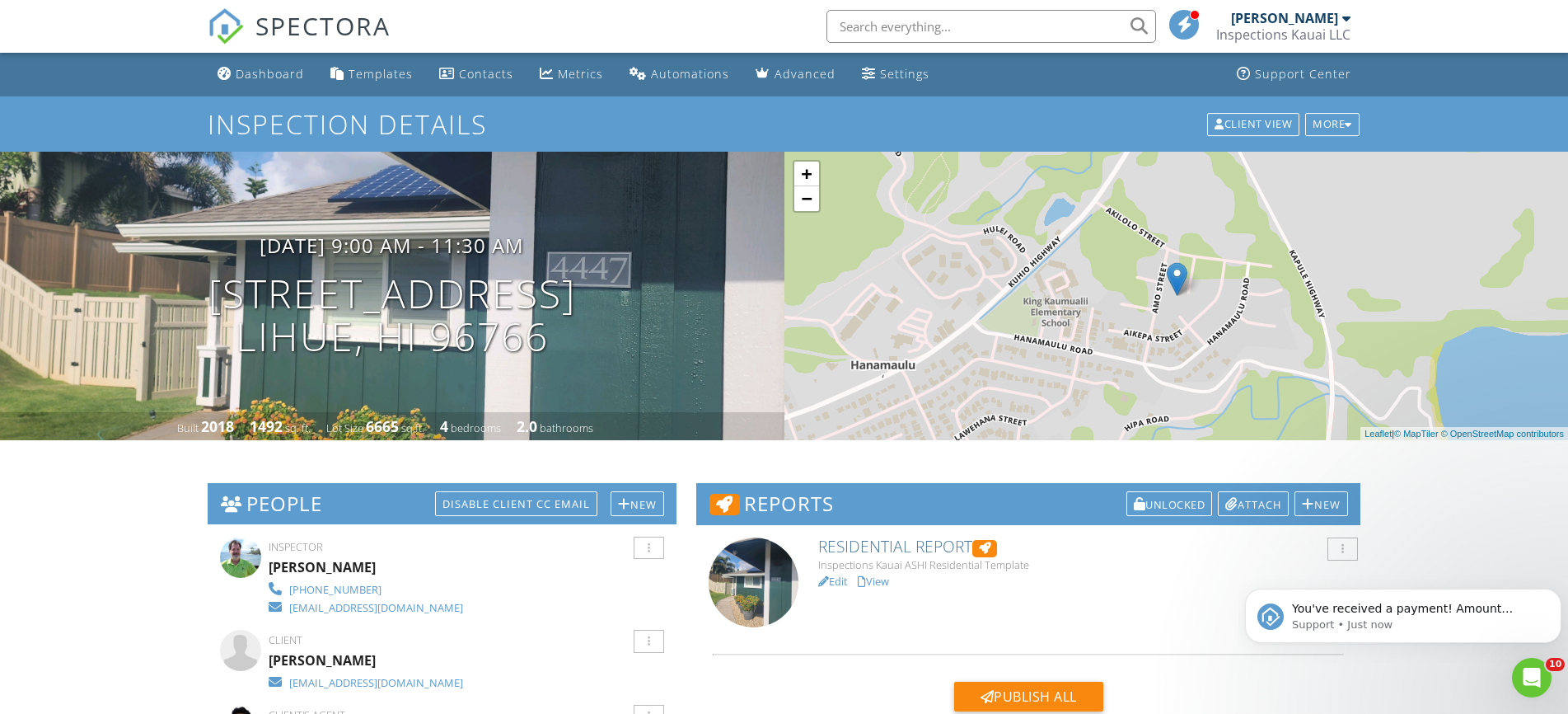
click at [836, 582] on link "Edit" at bounding box center [833, 580] width 30 height 15
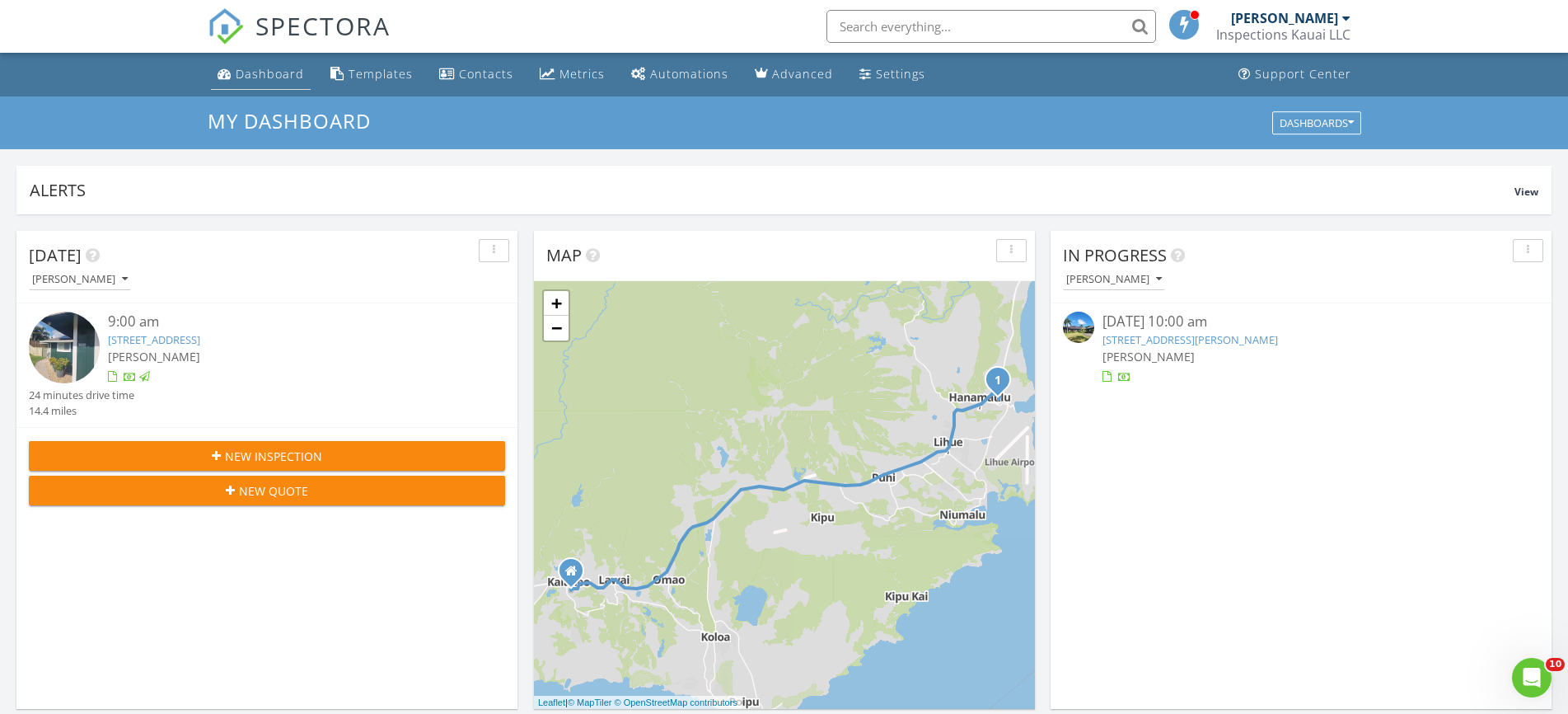
click at [264, 77] on div "Dashboard" at bounding box center [270, 74] width 69 height 16
click at [589, 72] on div "Metrics" at bounding box center [582, 74] width 45 height 16
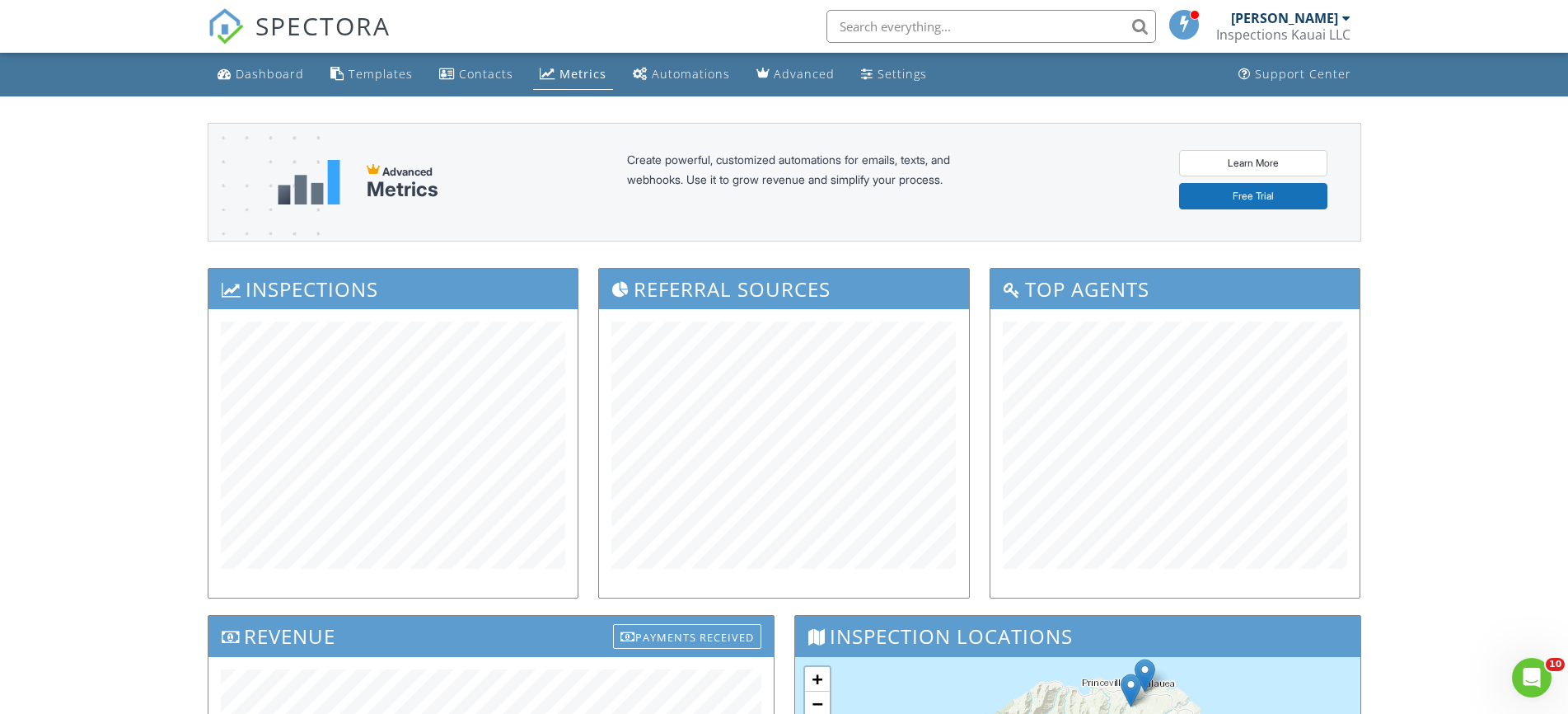
click at [264, 76] on div "Dashboard" at bounding box center [270, 74] width 69 height 16
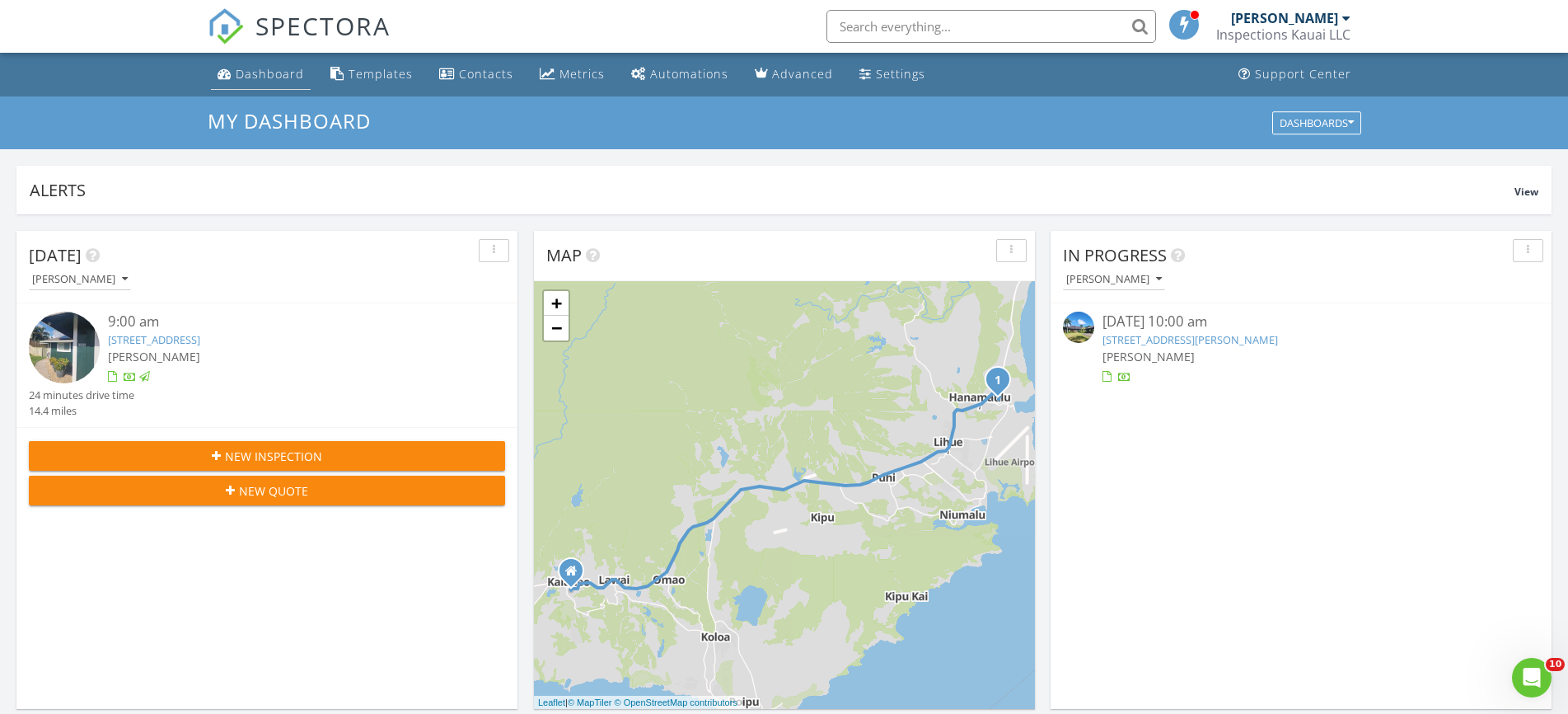
click at [269, 69] on div "Dashboard" at bounding box center [270, 74] width 69 height 16
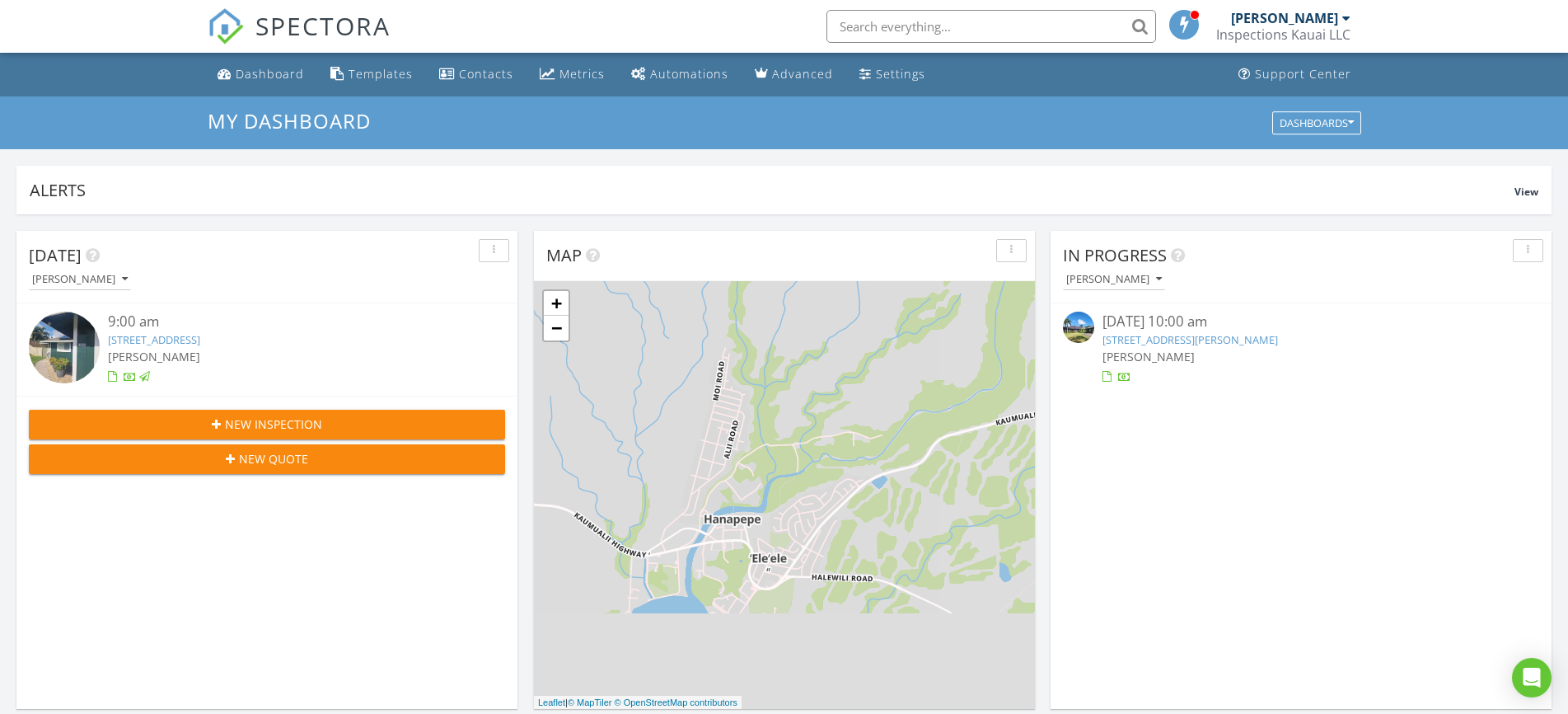
scroll to position [1514, 1583]
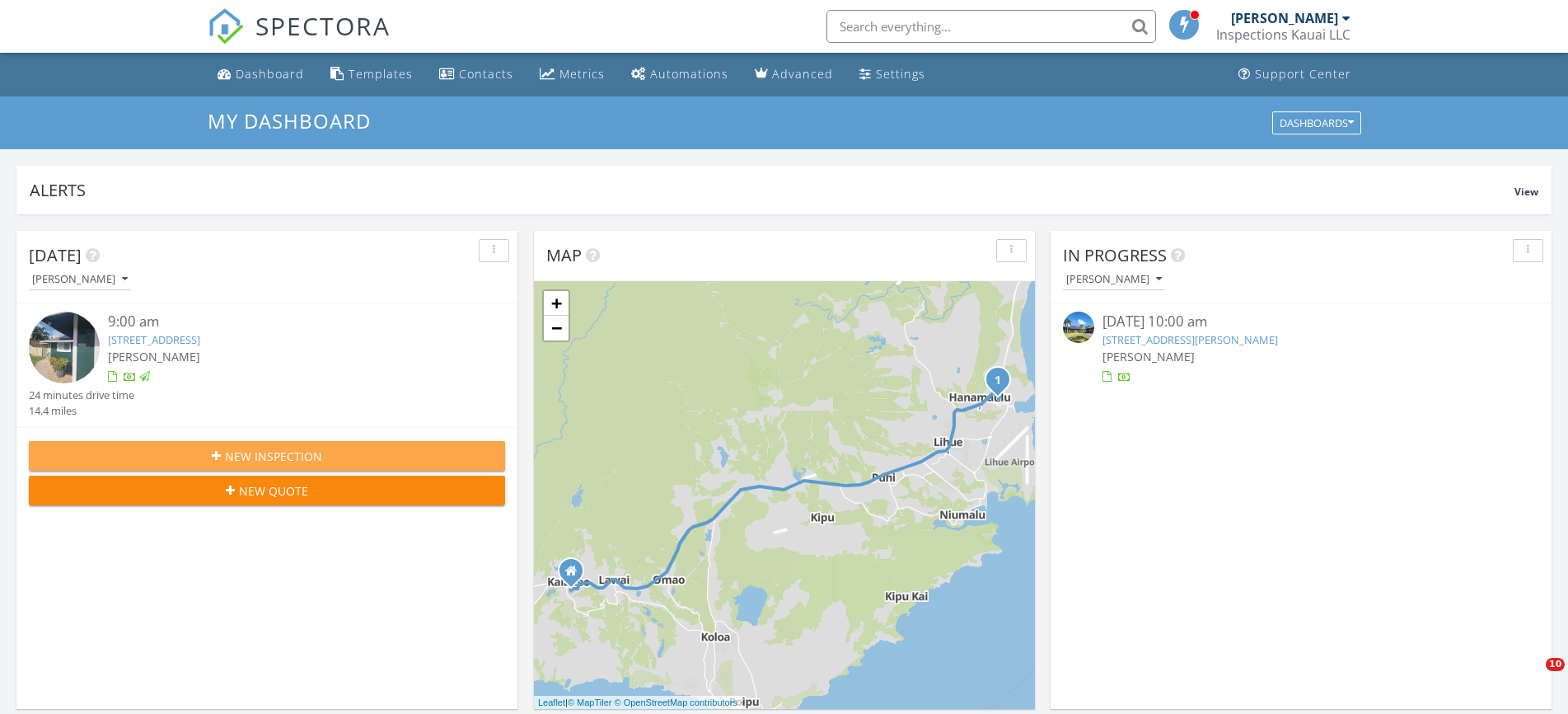
click at [239, 459] on span "New Inspection" at bounding box center [274, 456] width 97 height 18
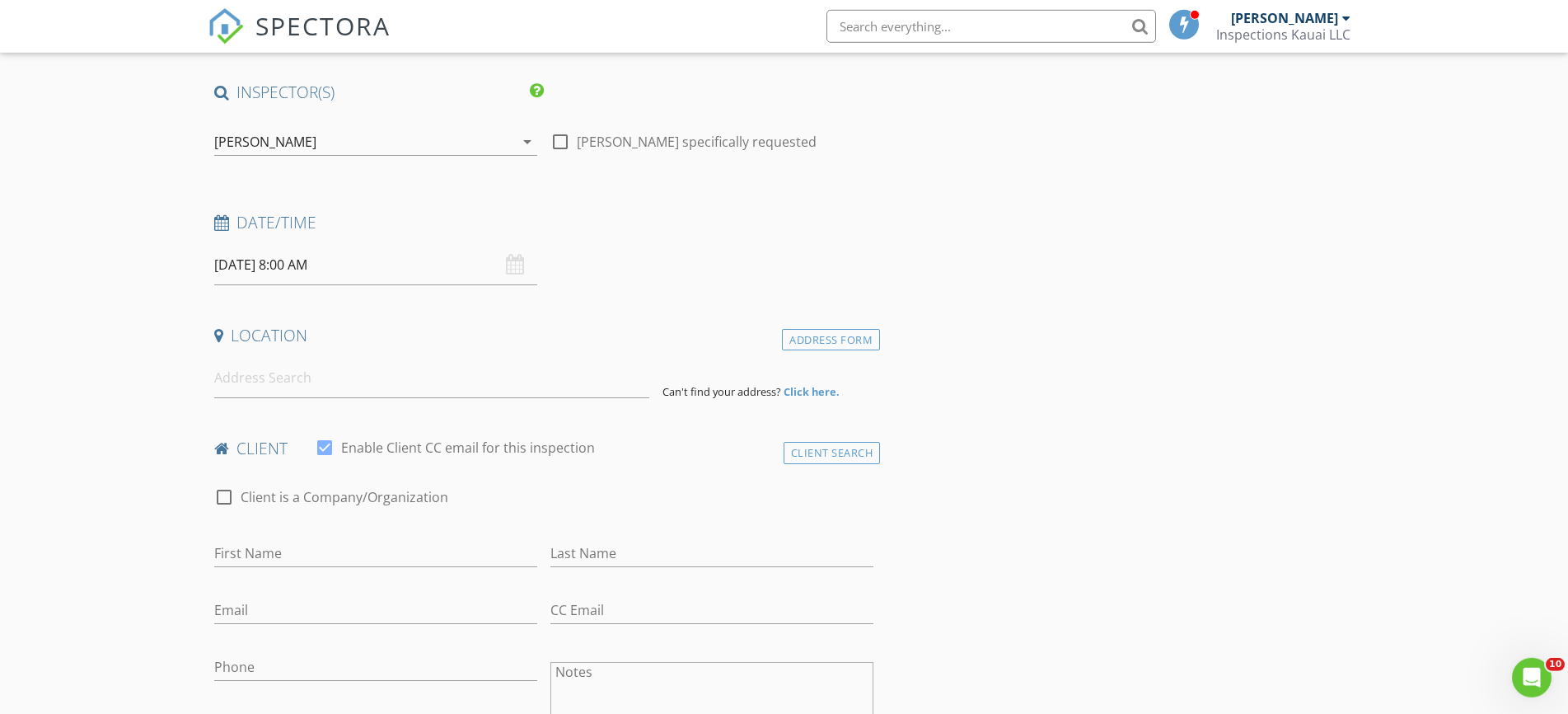
scroll to position [252, 0]
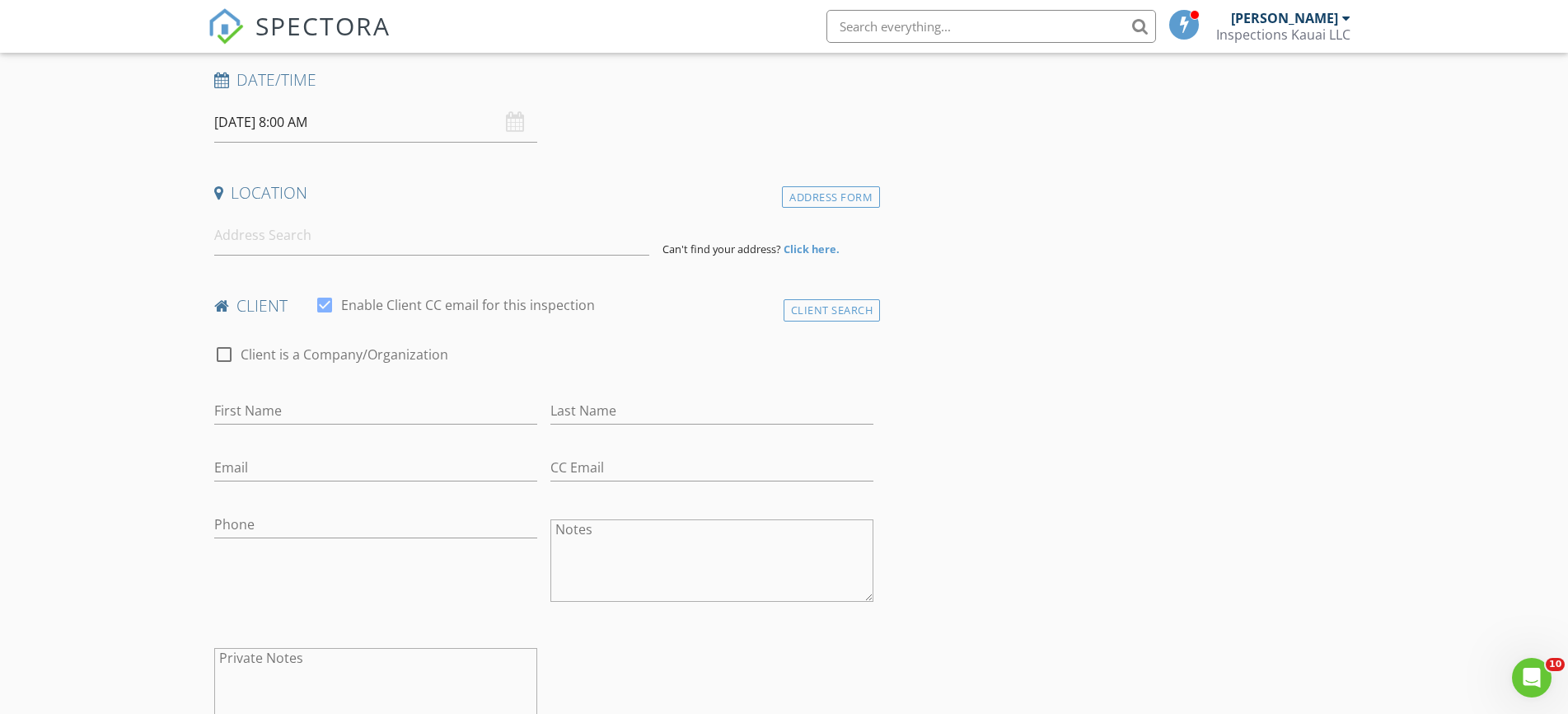
click at [292, 114] on input "08/28/2025 8:00 AM" at bounding box center [375, 122] width 323 height 40
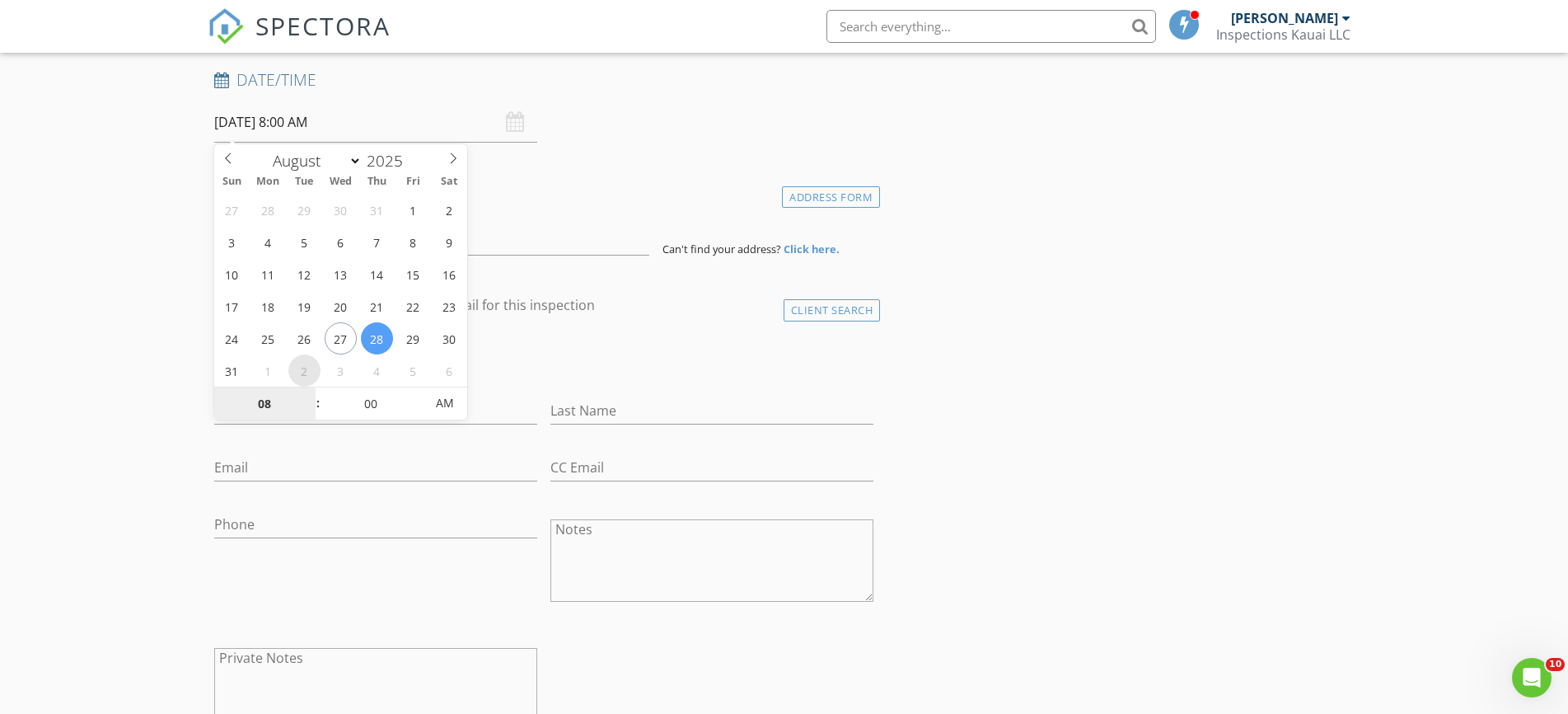
select select "8"
type input "09/02/2025 8:00 AM"
type input "09"
type input "09/02/2025 9:00 AM"
click at [309, 391] on span at bounding box center [309, 395] width 11 height 17
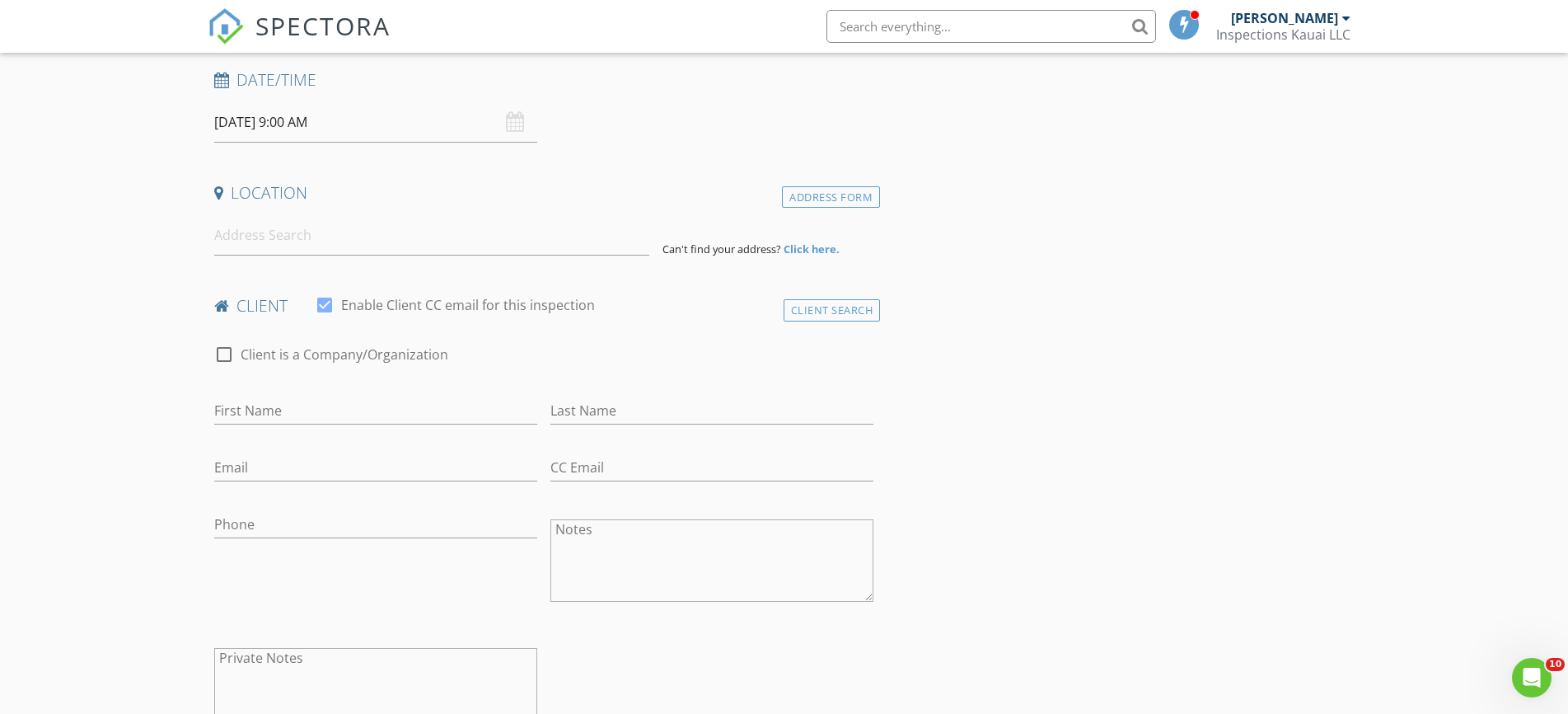
click at [571, 194] on h4 "Location" at bounding box center [544, 193] width 660 height 21
drag, startPoint x: 423, startPoint y: 238, endPoint x: 427, endPoint y: 231, distance: 8.1
click at [423, 235] on input at bounding box center [431, 235] width 435 height 40
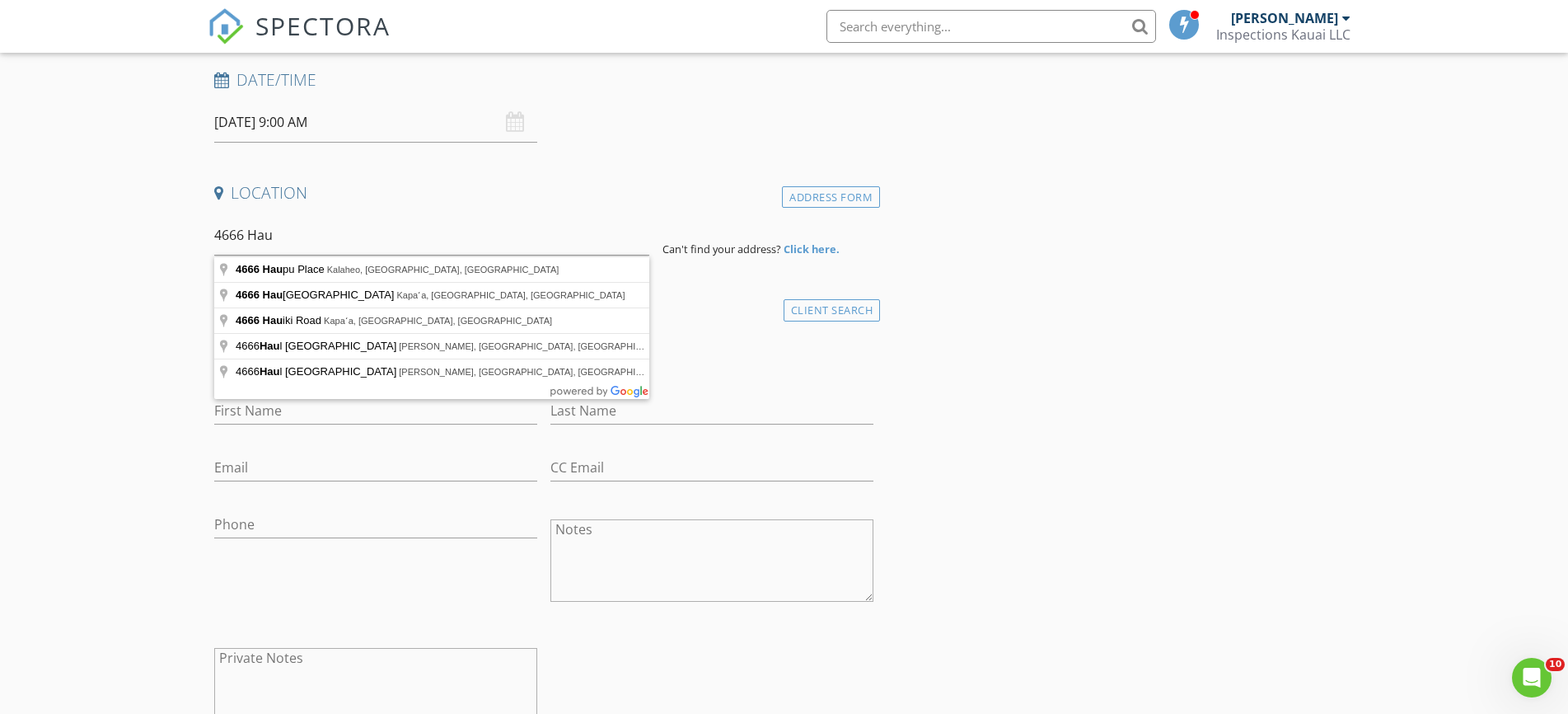
type input "4666 Hauaala Road, Kapaʻa, HI, USA"
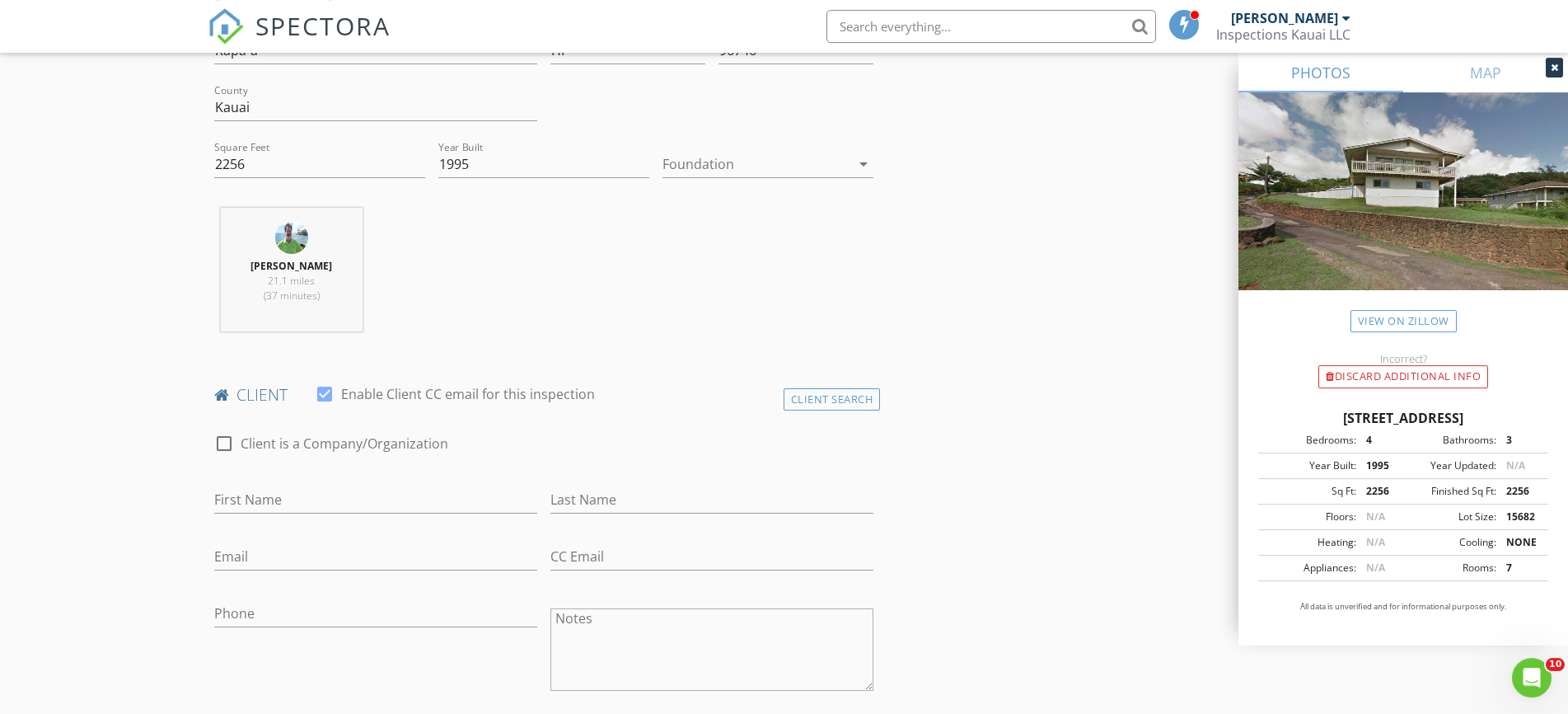
scroll to position [588, 0]
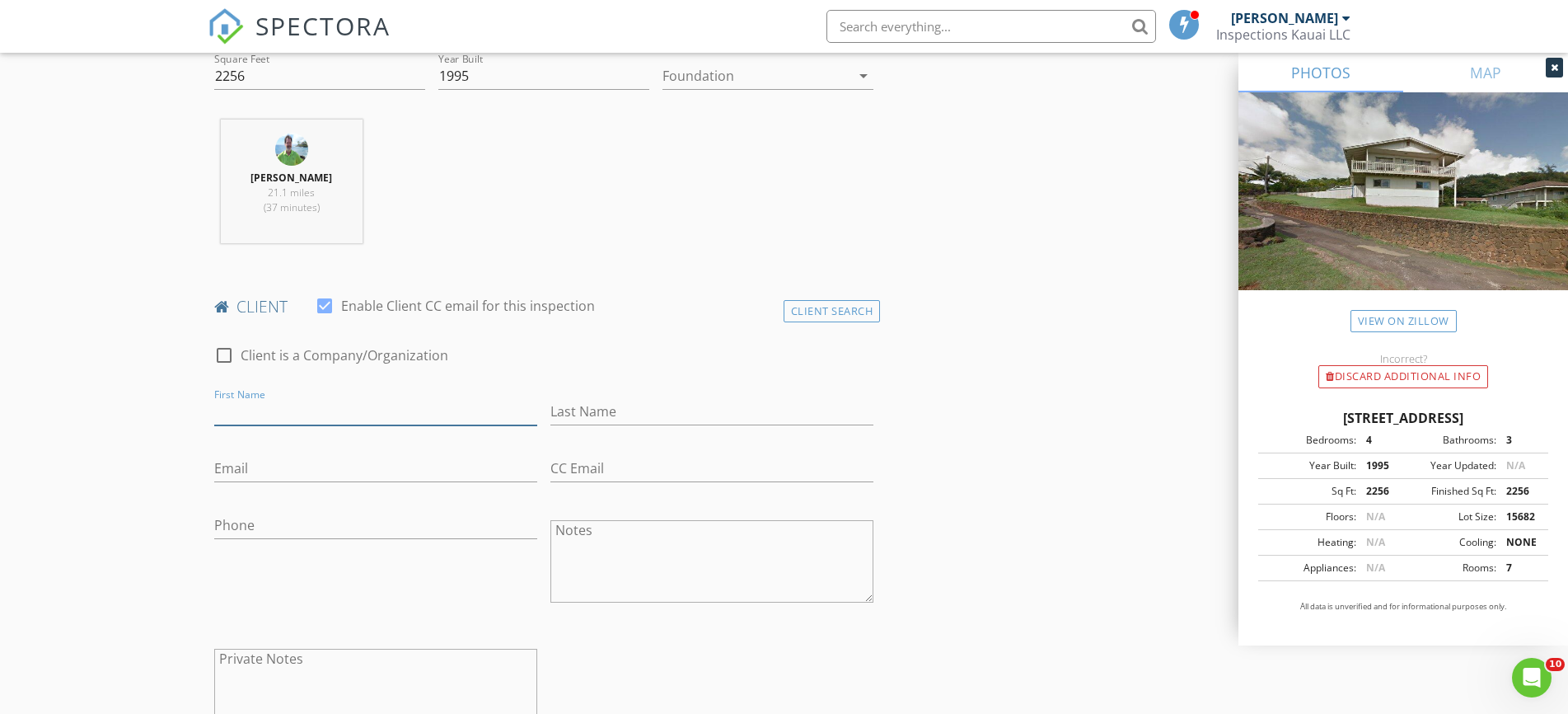
click at [238, 412] on input "First Name" at bounding box center [375, 411] width 323 height 27
paste input "William (Bill) Allen"
drag, startPoint x: 293, startPoint y: 416, endPoint x: 350, endPoint y: 416, distance: 57.0
click at [350, 416] on input "William (Bill) Allen" at bounding box center [375, 411] width 323 height 27
click at [347, 416] on input "William (Bill) Allen" at bounding box center [375, 411] width 323 height 27
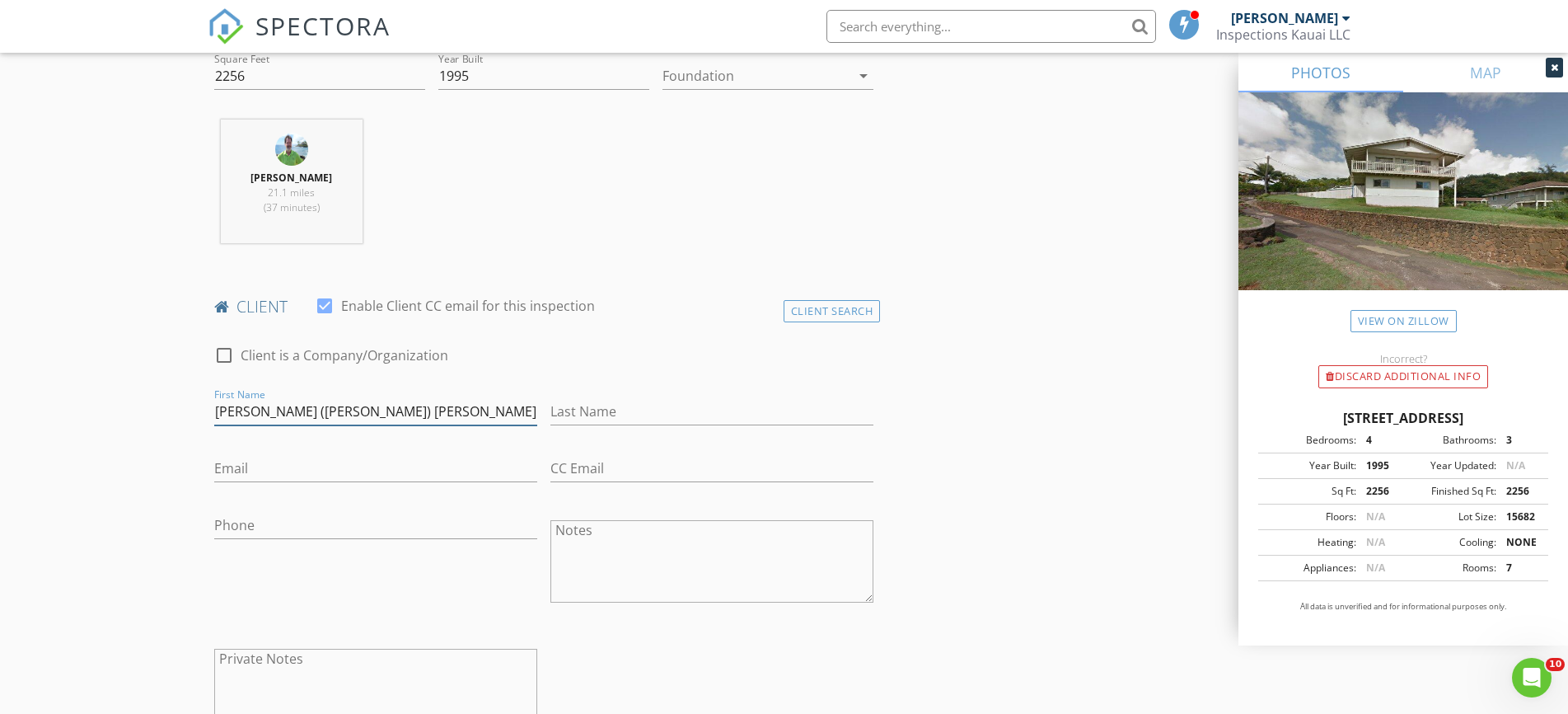
type input "William (Bill) Allen C/O"
click at [572, 402] on input "Last Name" at bounding box center [711, 411] width 323 height 27
paste input "Darla Yoshimura"
type input "Darla Yoshimura"
click at [256, 466] on input "Email" at bounding box center [375, 468] width 323 height 27
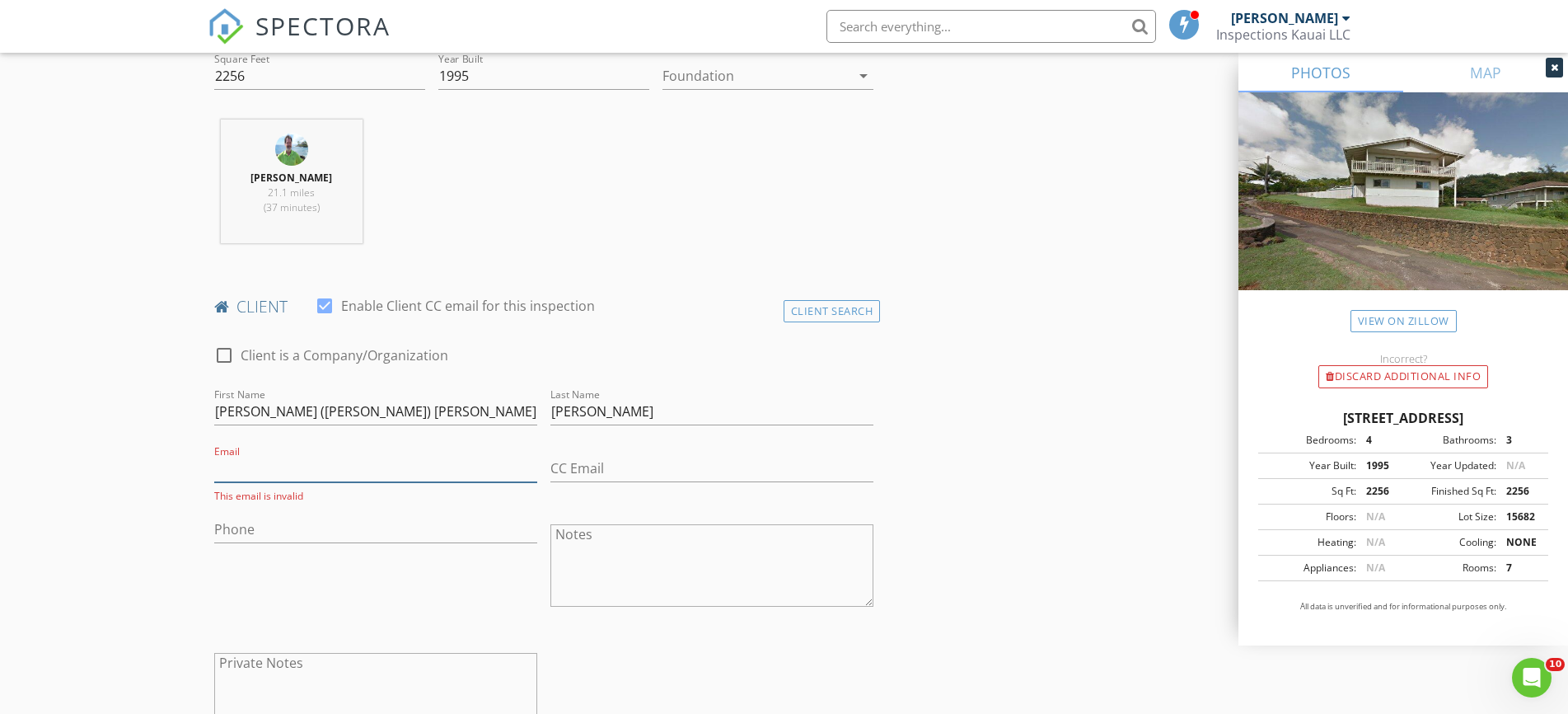
paste input "mrbill@aloha.net"
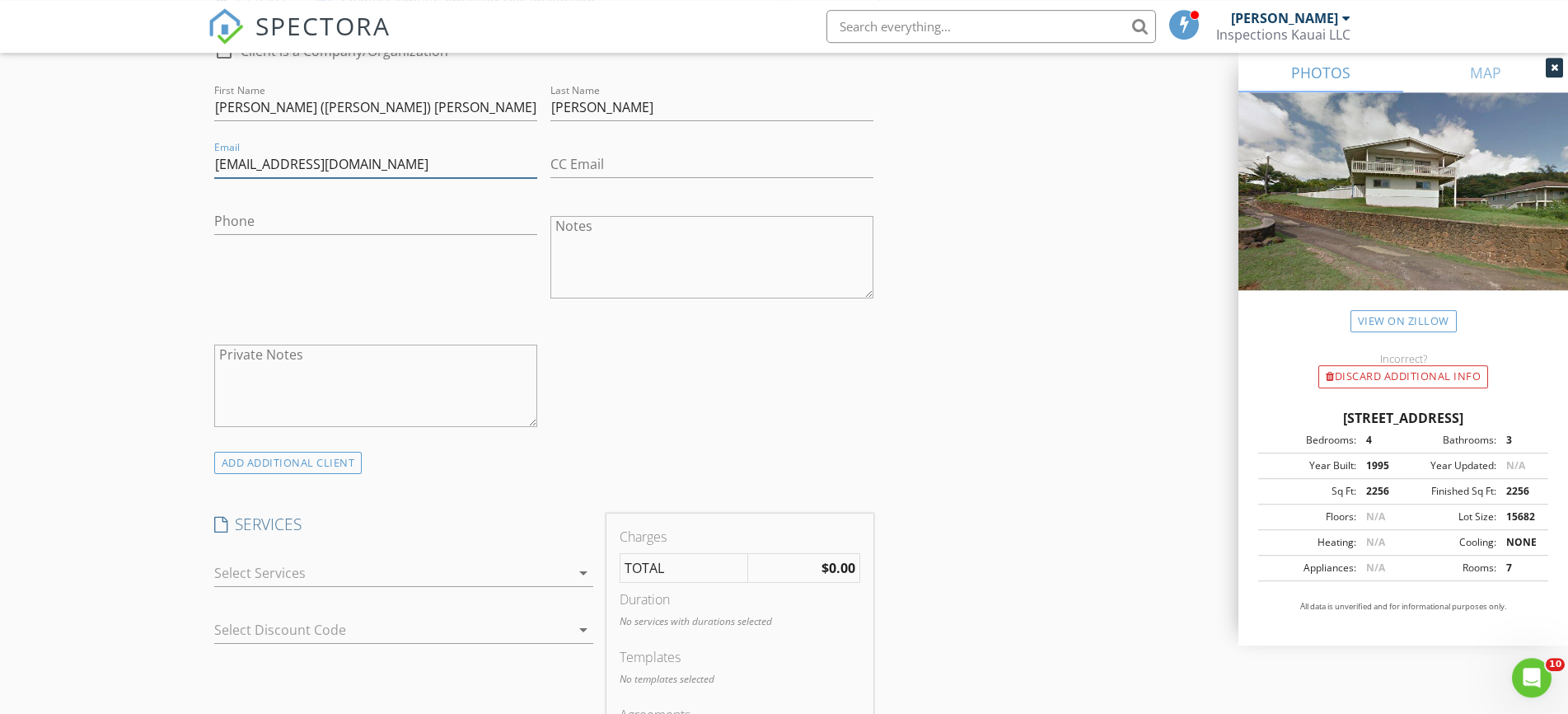
scroll to position [1009, 0]
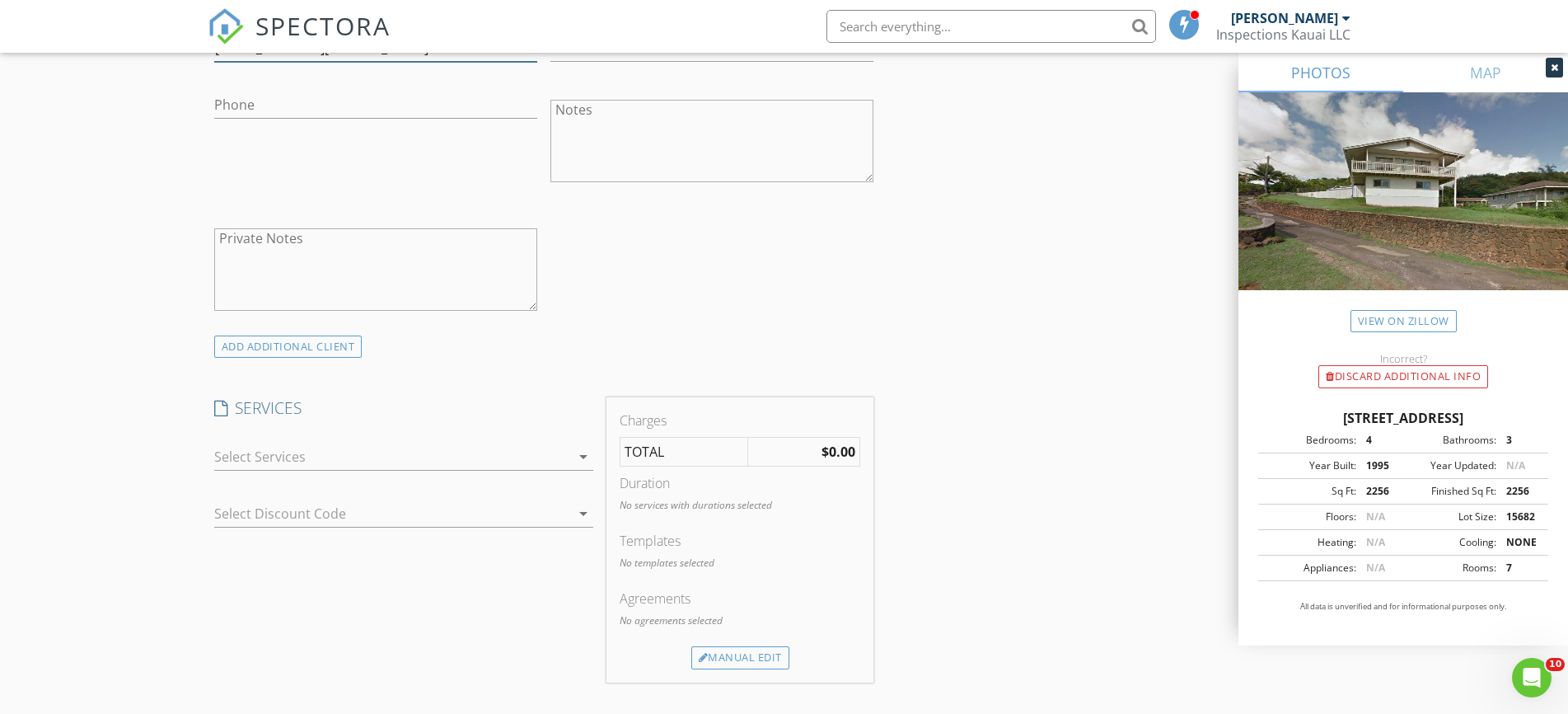
type input "mrbill@aloha.net"
click at [278, 460] on div at bounding box center [392, 457] width 356 height 26
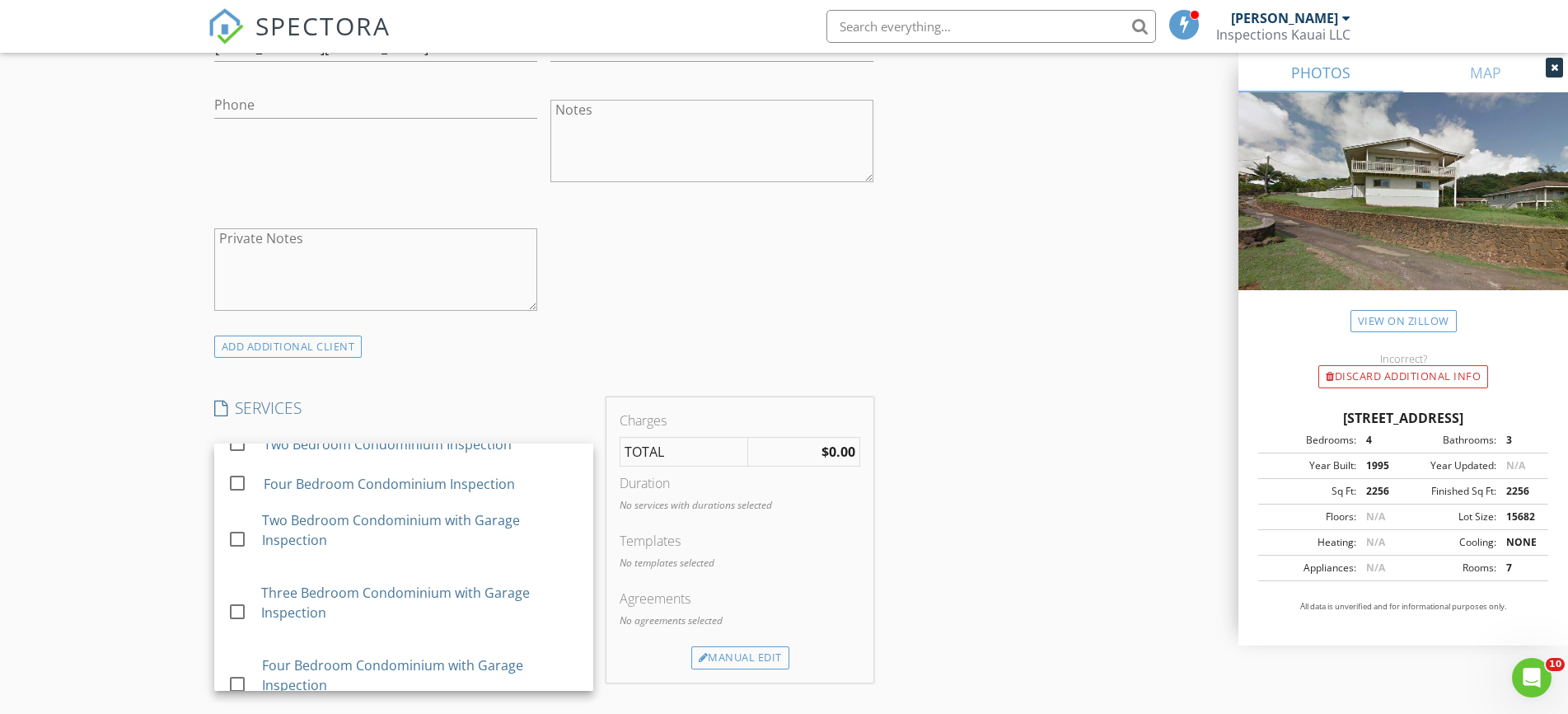
scroll to position [544, 0]
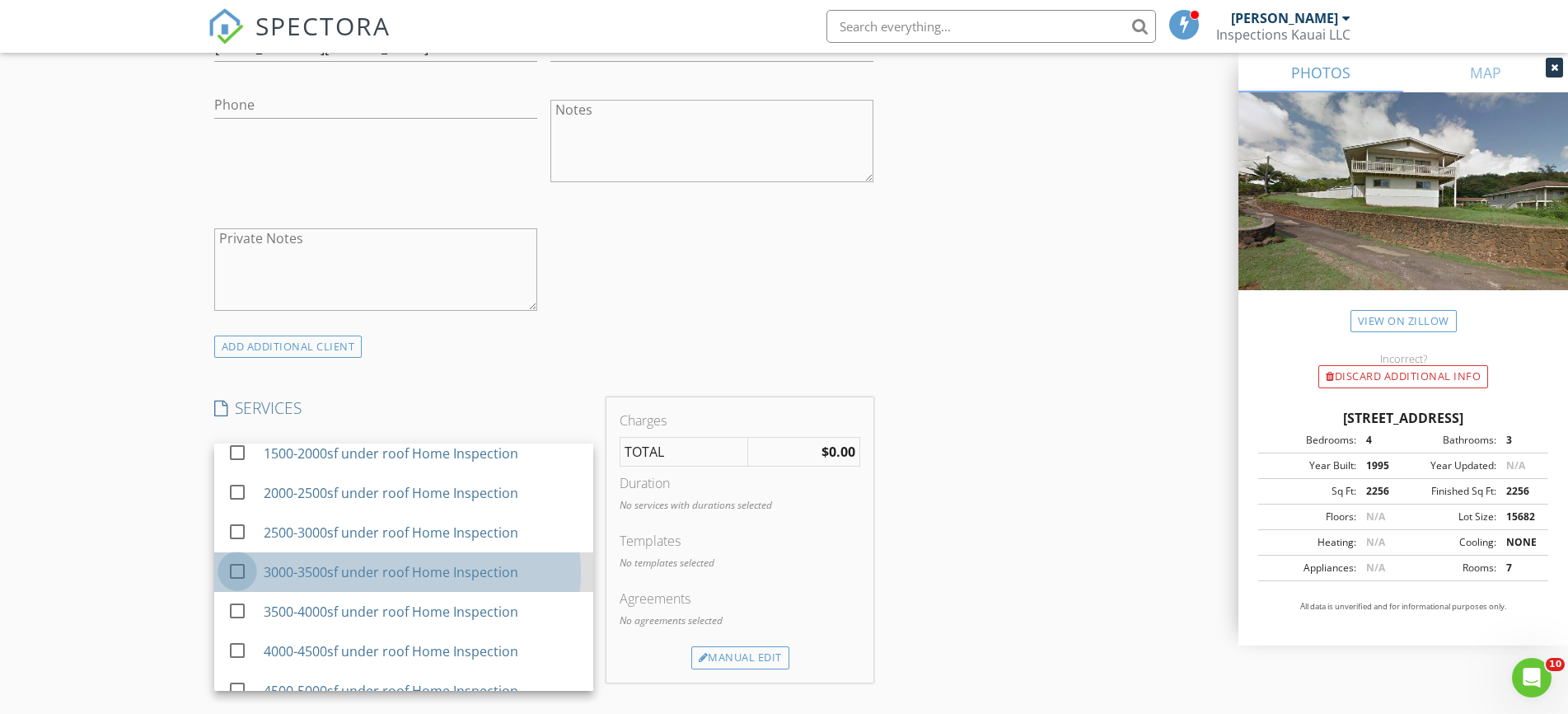
click at [237, 557] on div at bounding box center [238, 571] width 28 height 28
checkbox input "true"
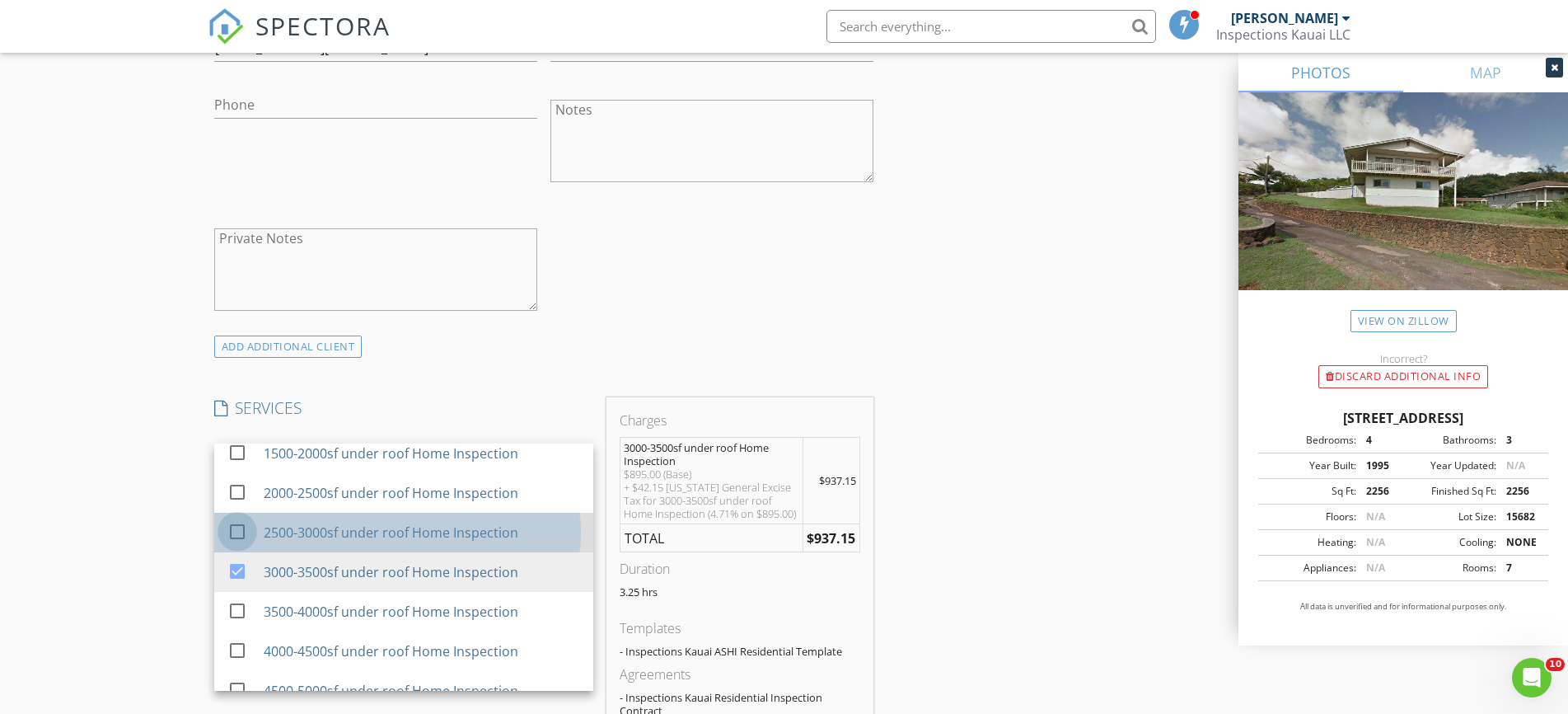
click at [241, 518] on div at bounding box center [238, 532] width 28 height 28
checkbox input "true"
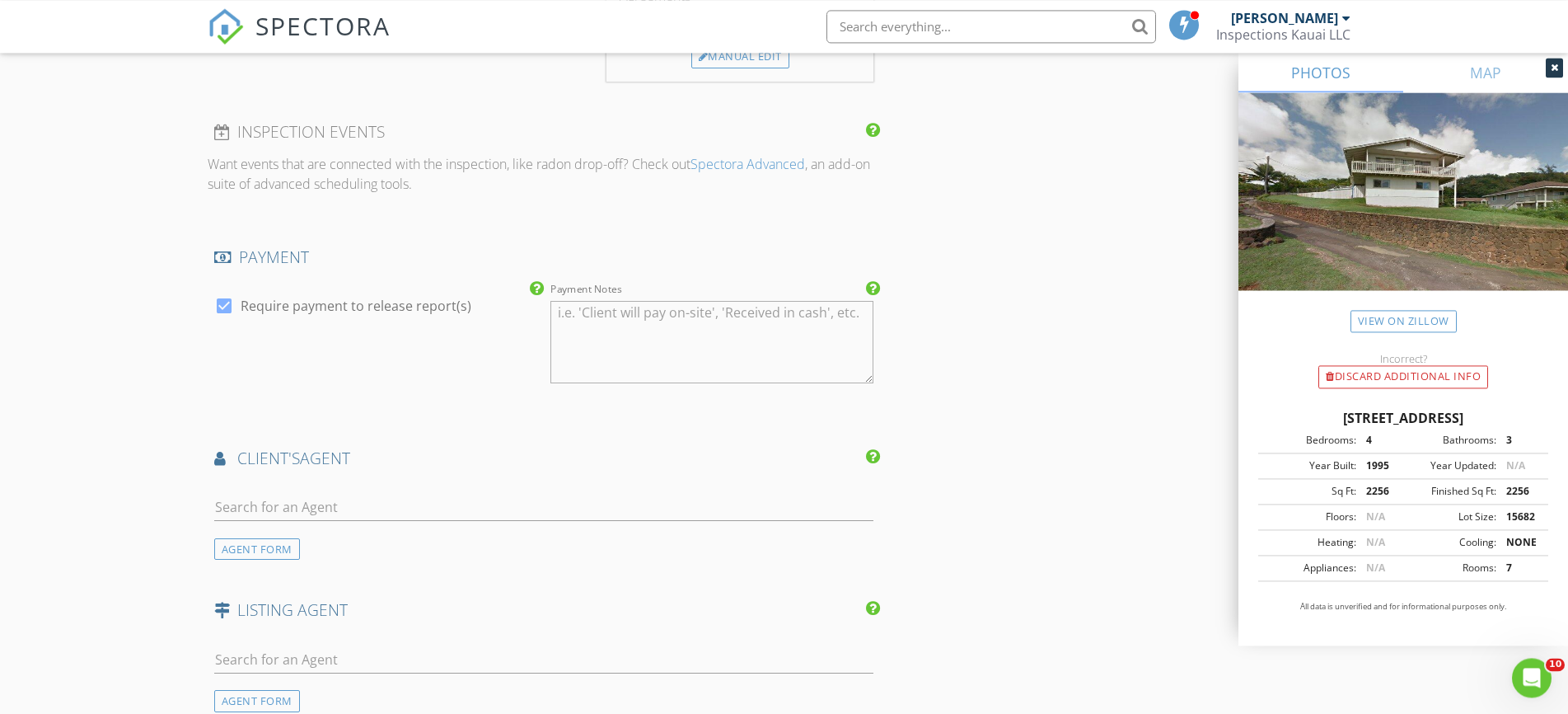
scroll to position [1849, 0]
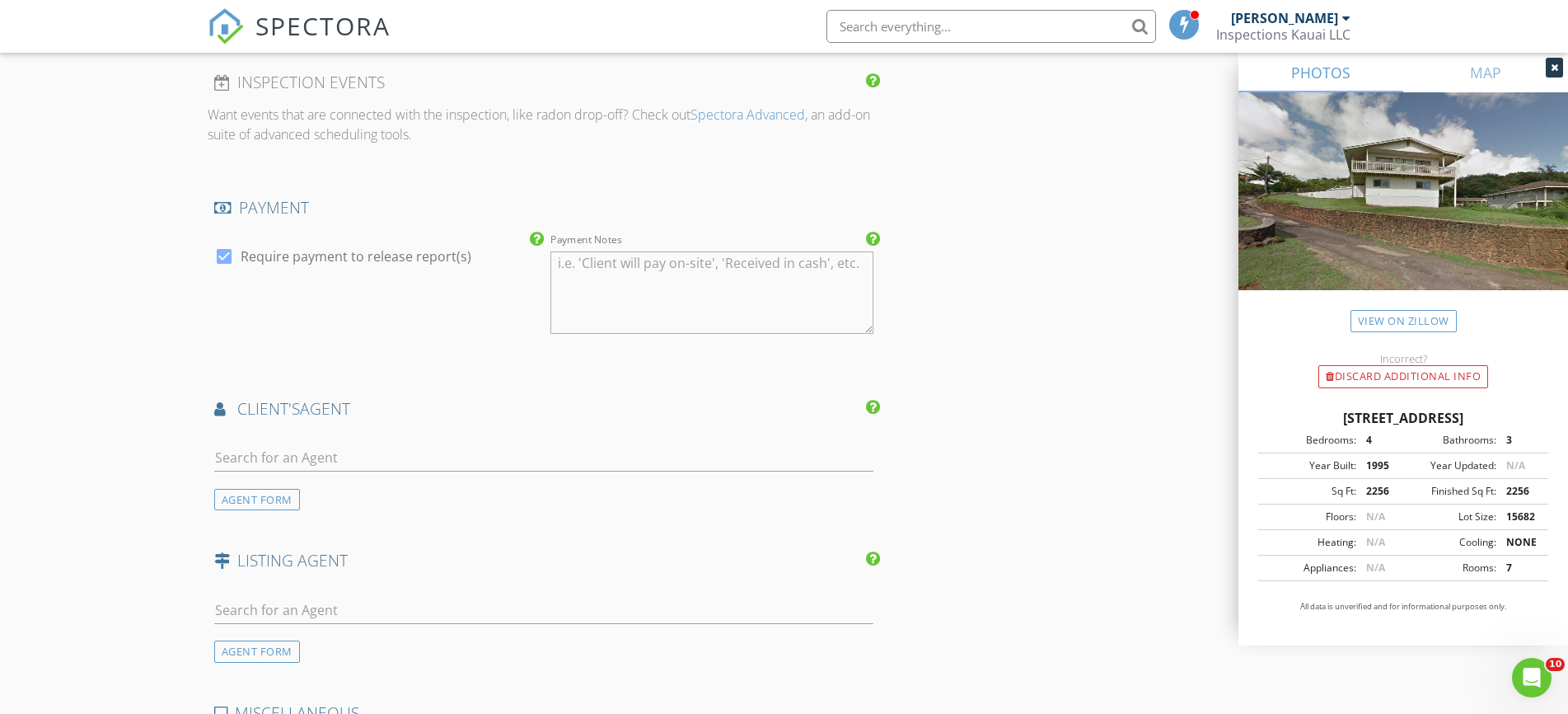
click at [309, 434] on div at bounding box center [544, 460] width 660 height 54
click at [315, 444] on input "text" at bounding box center [544, 457] width 660 height 27
type input "Larry"
click at [260, 478] on div "Larry Hinkel Kauai Exclusive Realty" at bounding box center [293, 494] width 143 height 33
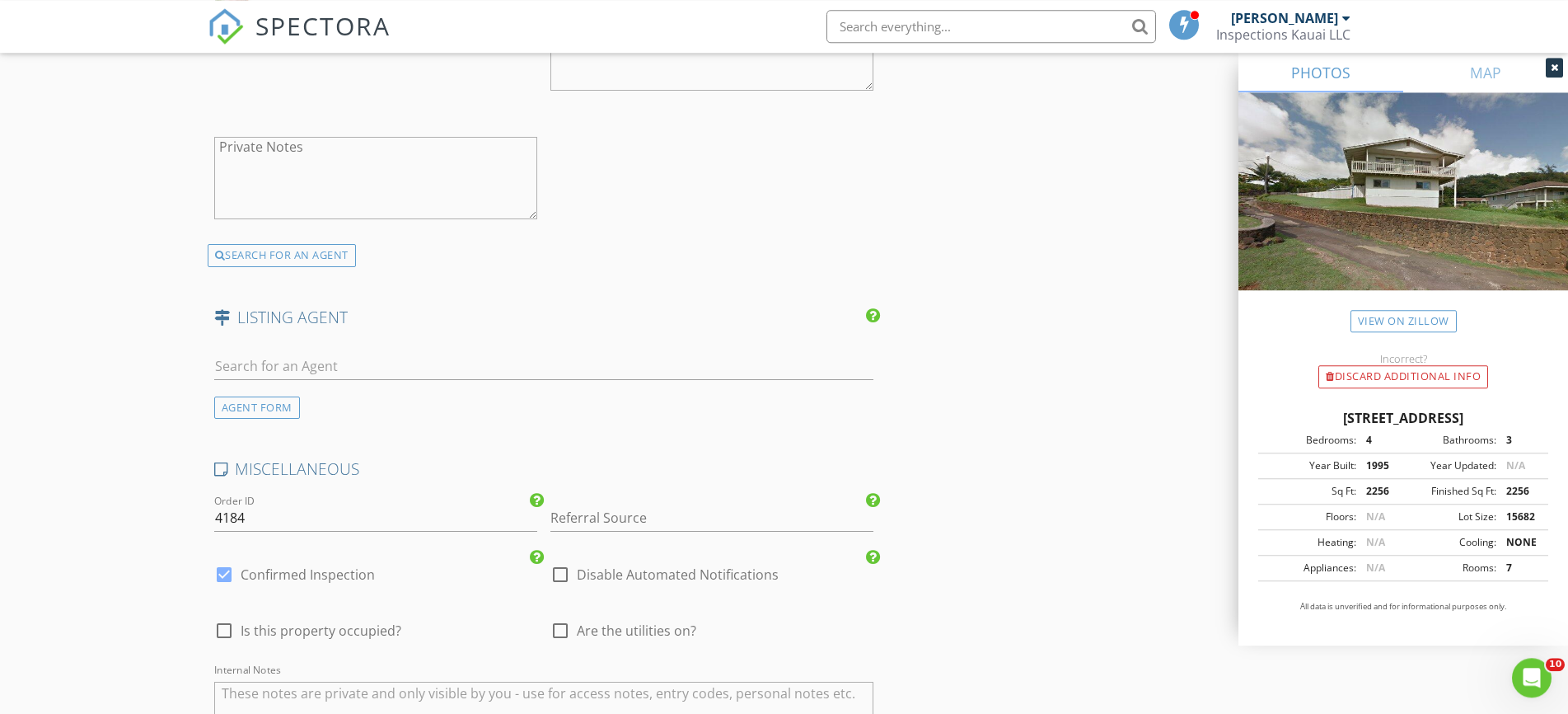
scroll to position [2606, 0]
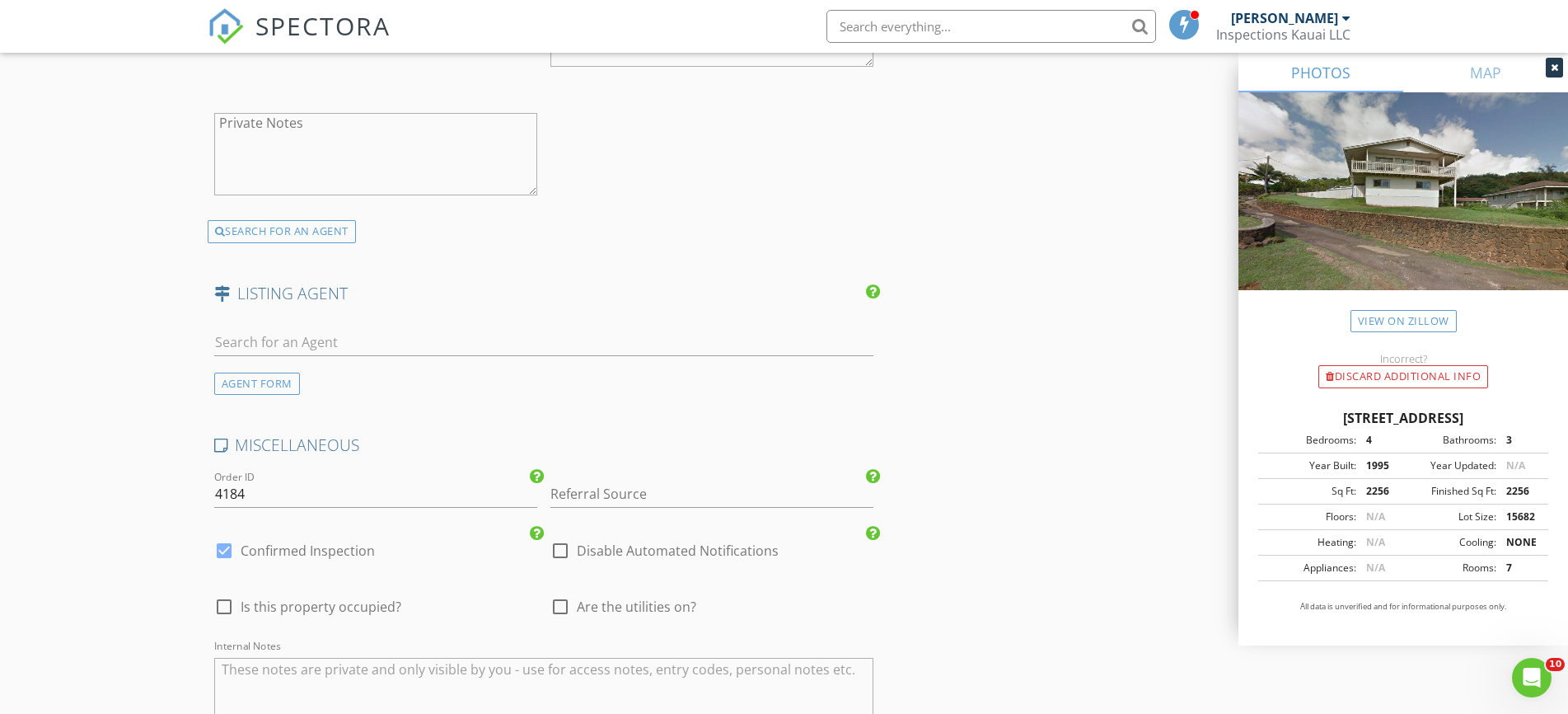
click at [225, 593] on div at bounding box center [225, 607] width 28 height 28
checkbox input "true"
click at [550, 593] on div at bounding box center [561, 607] width 28 height 28
checkbox input "true"
click at [569, 514] on div at bounding box center [711, 519] width 323 height 10
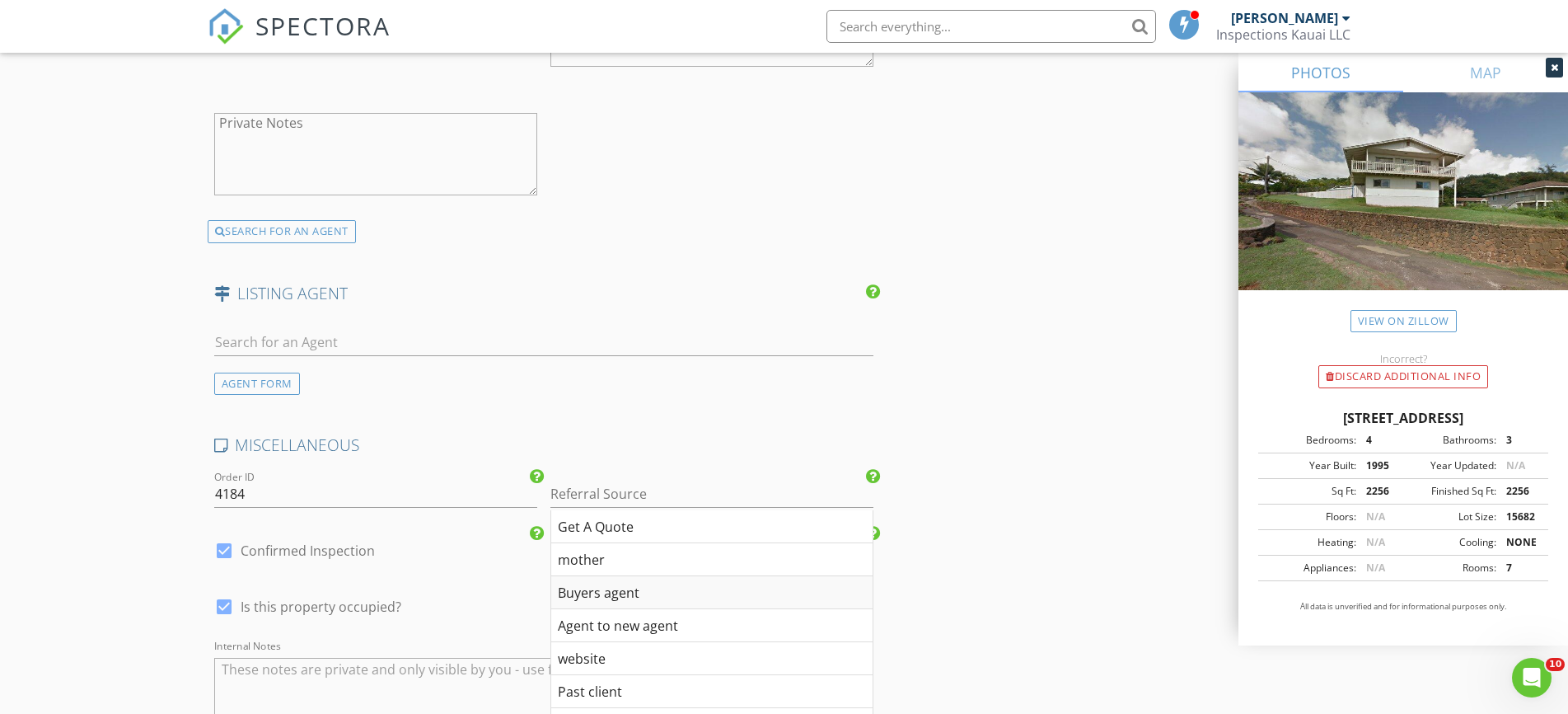
click at [604, 576] on div "Buyers agent" at bounding box center [711, 592] width 321 height 33
type input "Buyers agent"
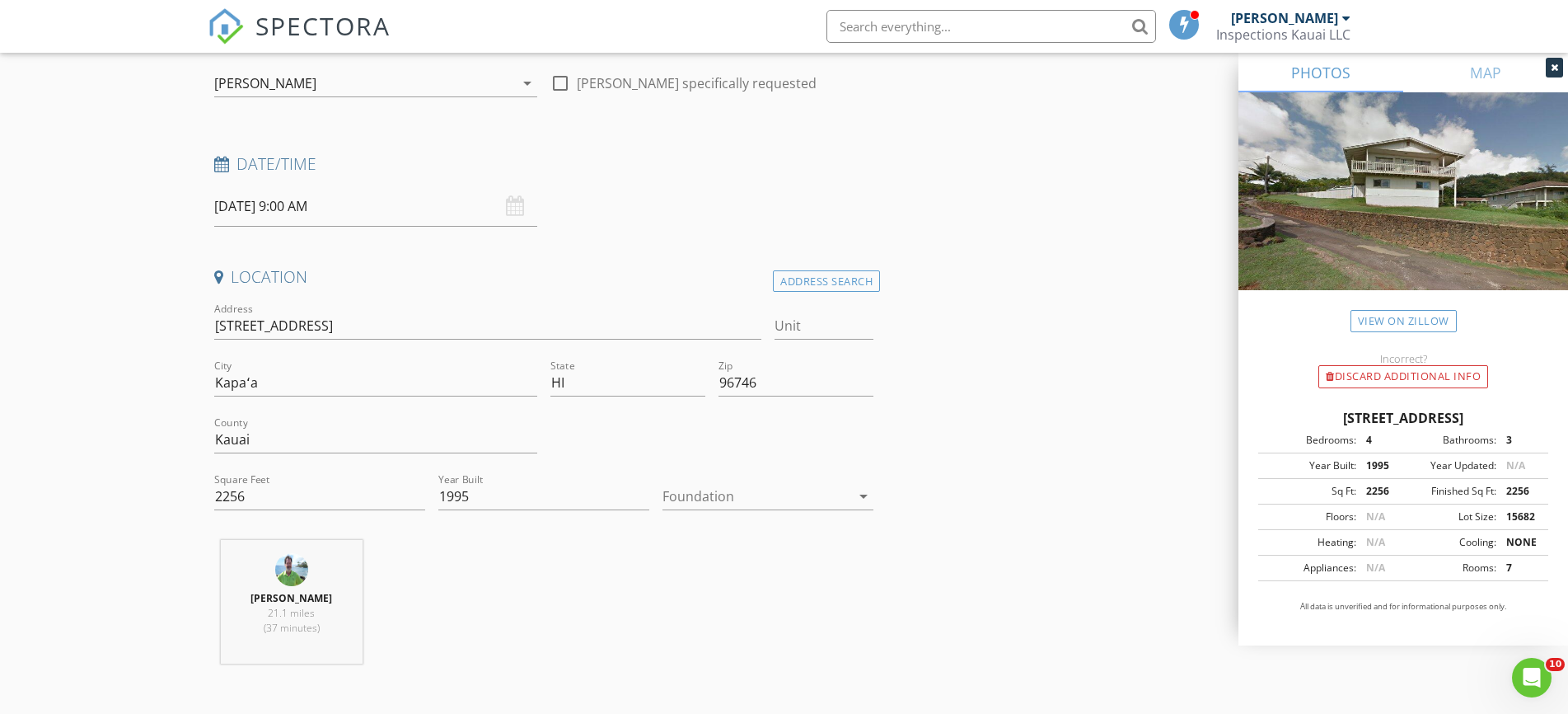
scroll to position [84, 0]
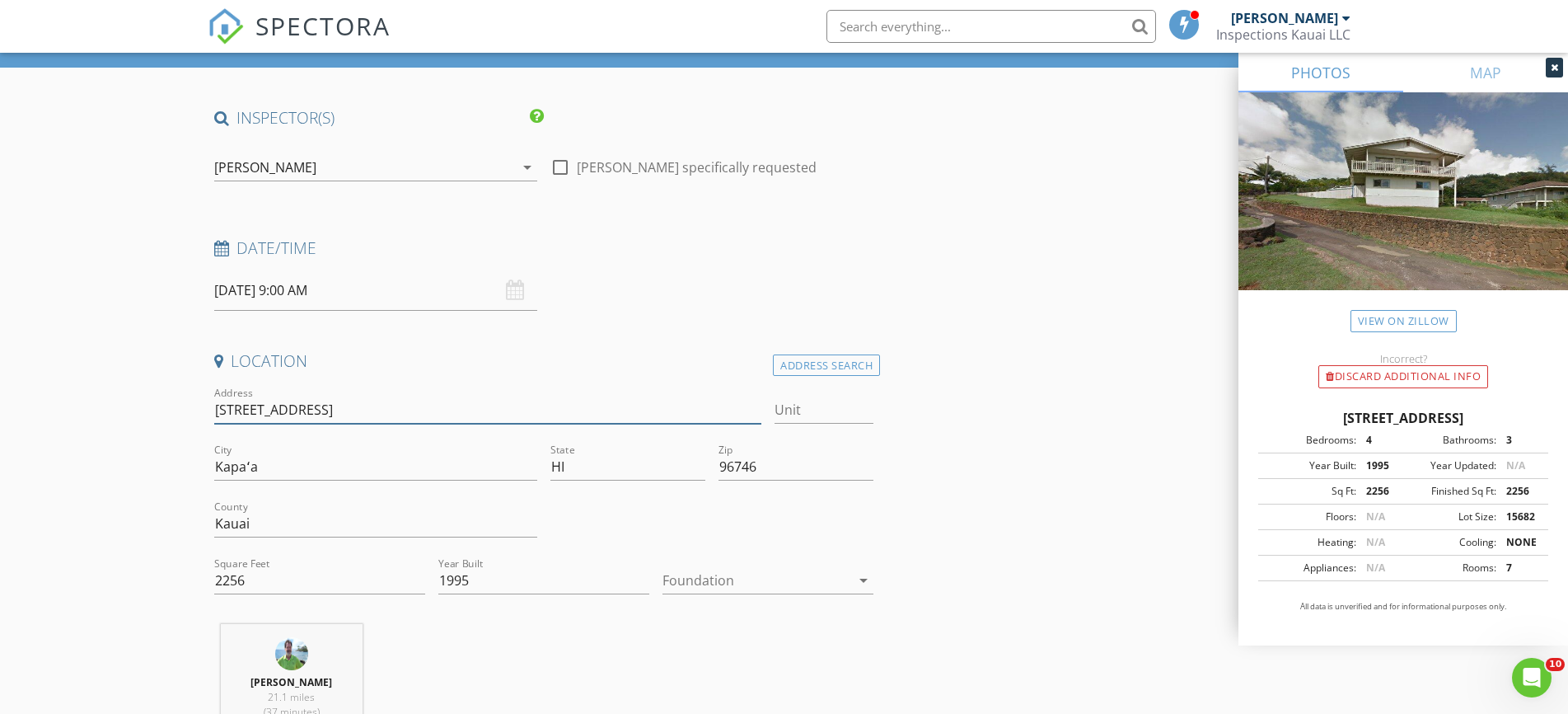
click at [245, 412] on input "4666 Hauaala Rd" at bounding box center [488, 409] width 548 height 27
type input "4666 and Hauaala Rd"
type input "4666 and 4 Hauaala Rd"
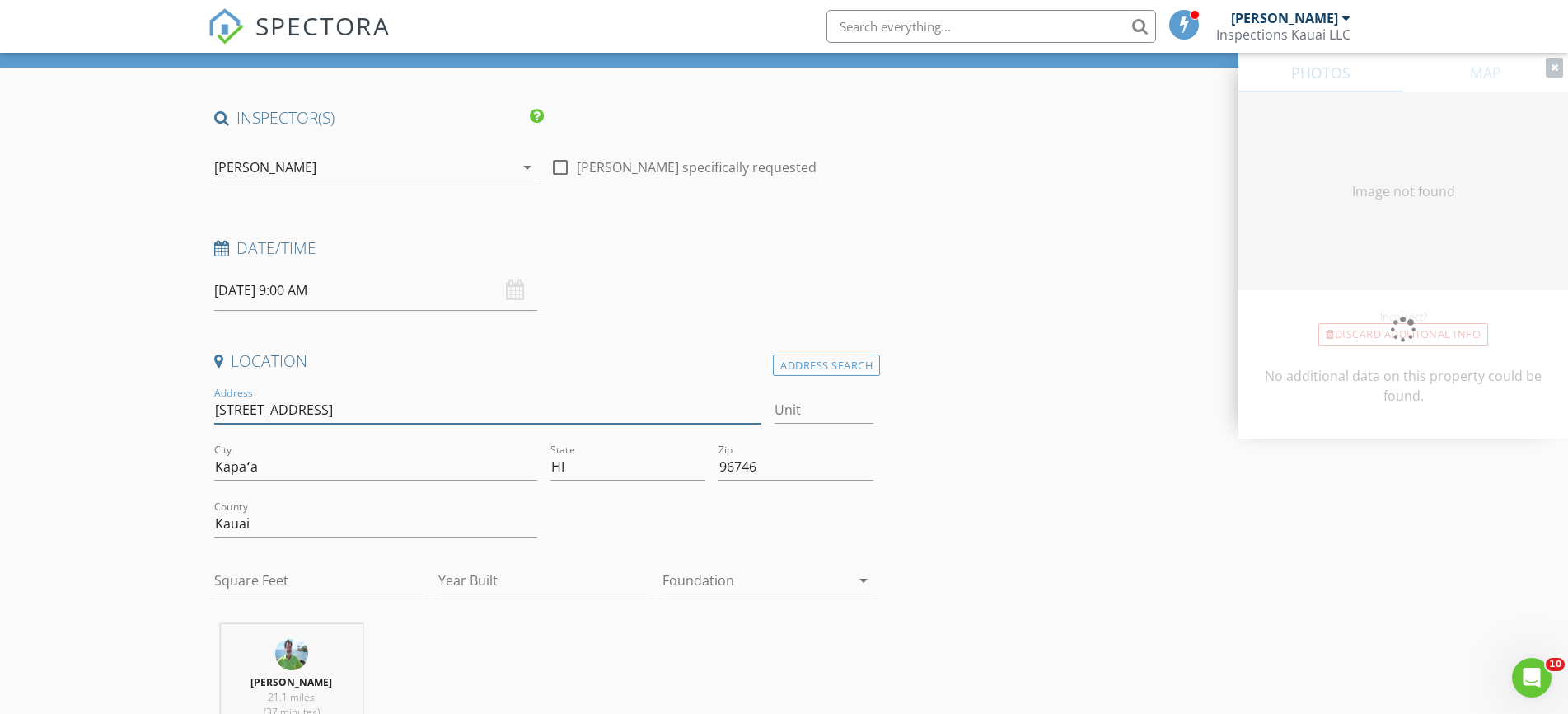
type input "2256"
type input "1995"
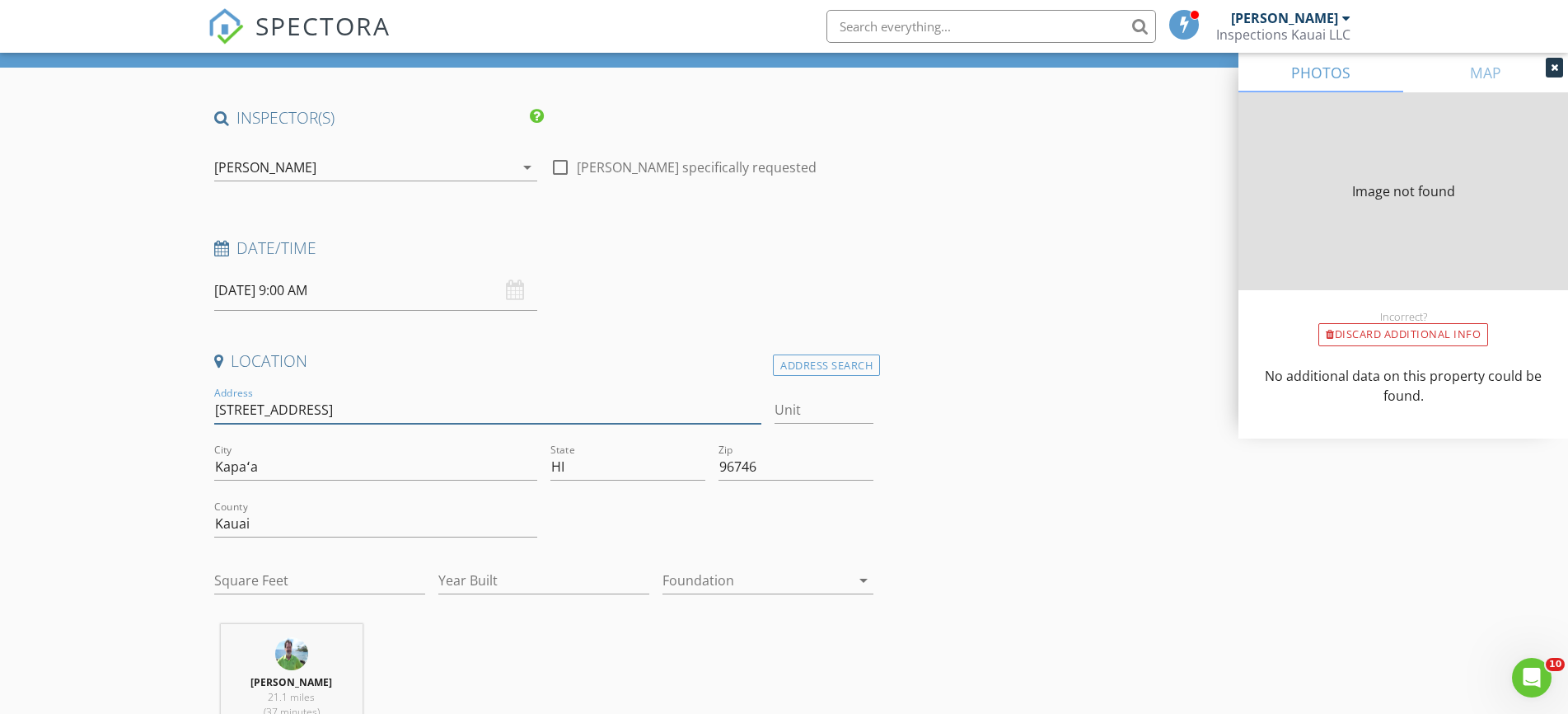
type input "4666 and 466 Hauaala Rd"
type input "2256"
type input "1995"
type input "4666 and 4668 Hauaala Rd"
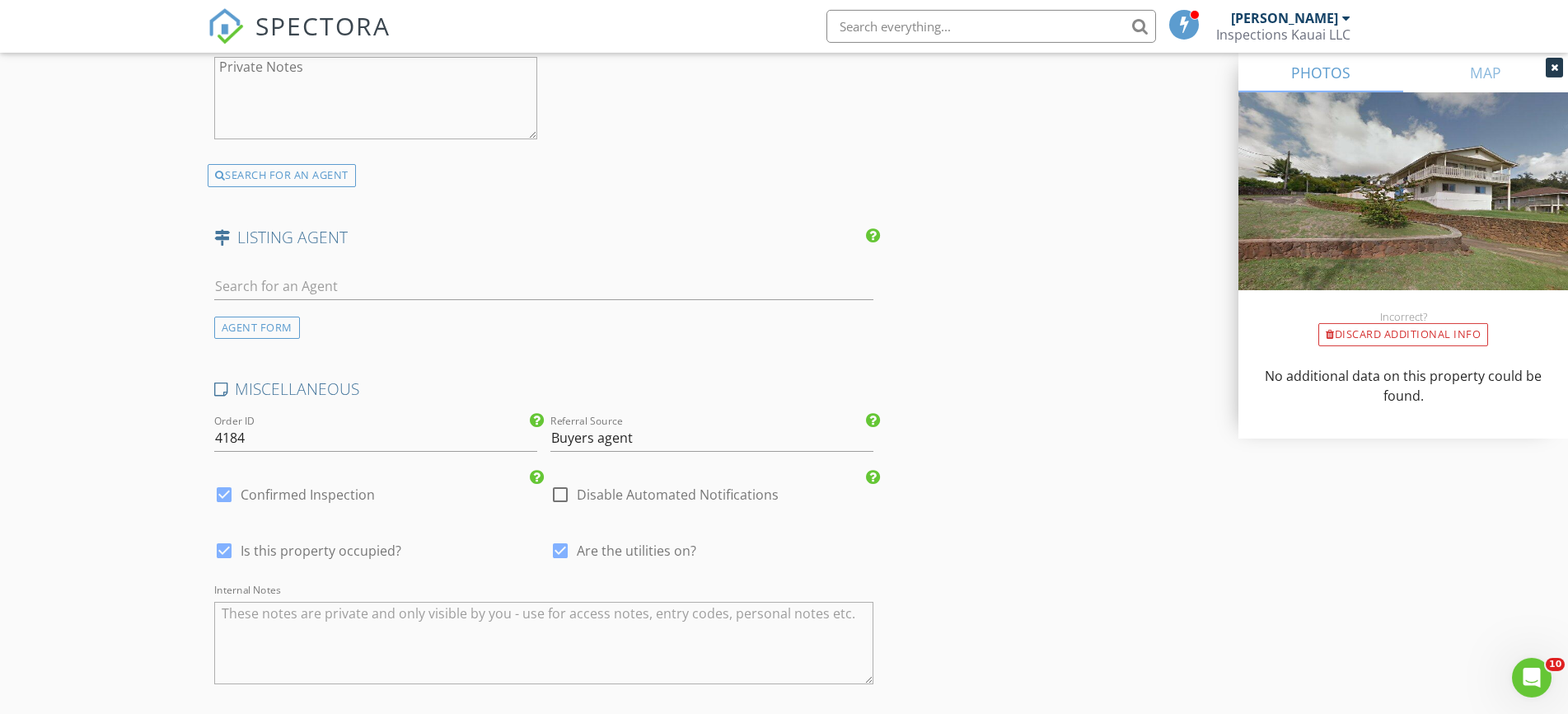
scroll to position [2928, 0]
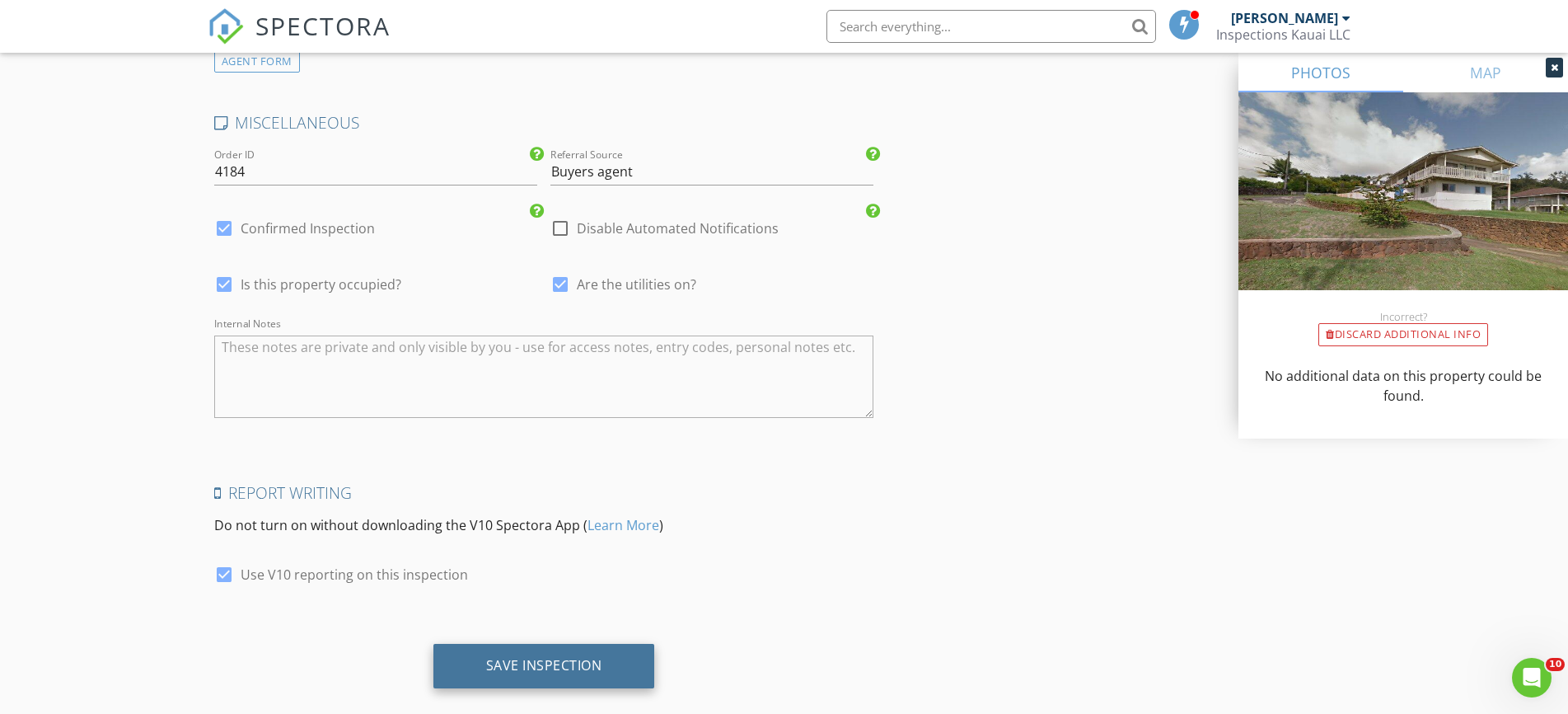
type input "4666 and 4668 Hauaala Rd"
click at [522, 657] on div "Save Inspection" at bounding box center [544, 665] width 116 height 17
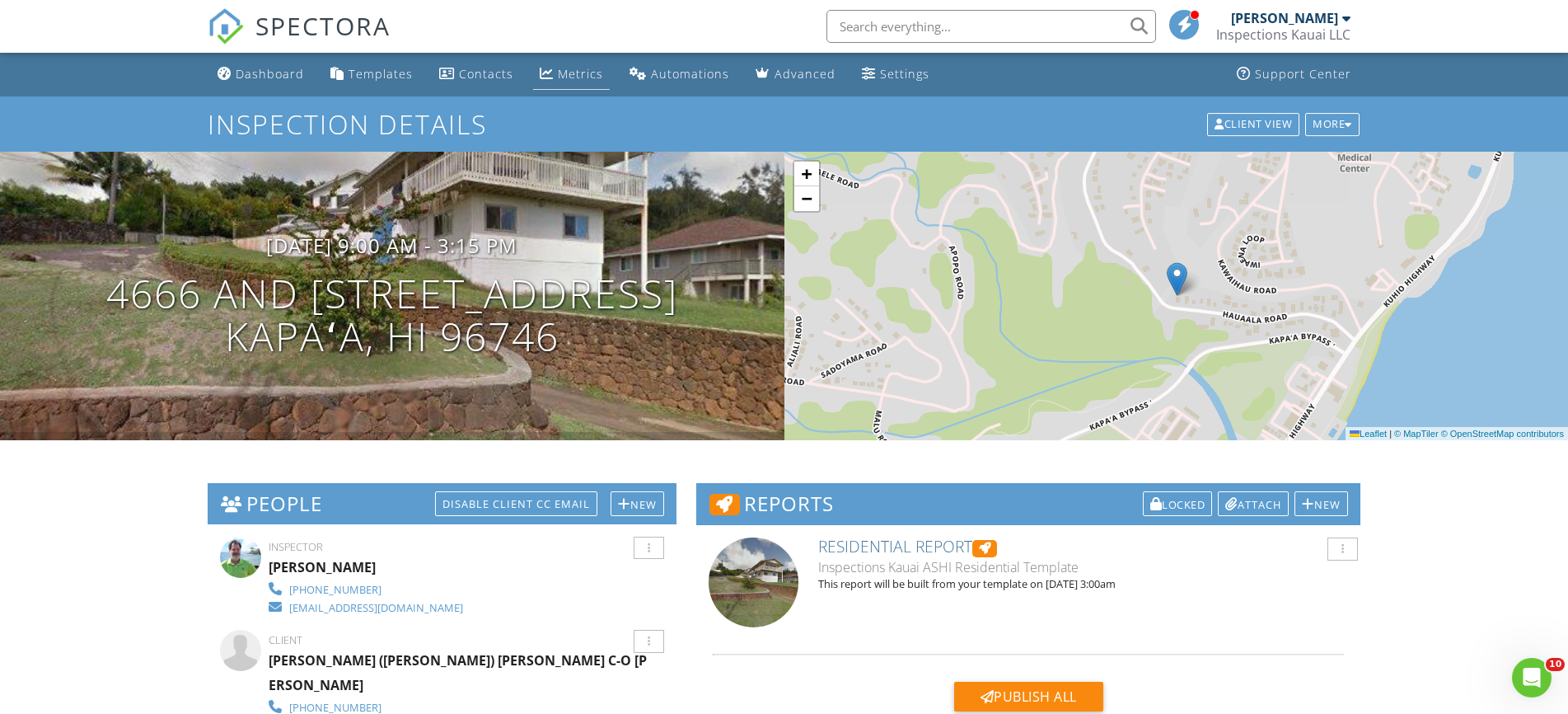
click at [566, 70] on div "Metrics" at bounding box center [580, 74] width 45 height 16
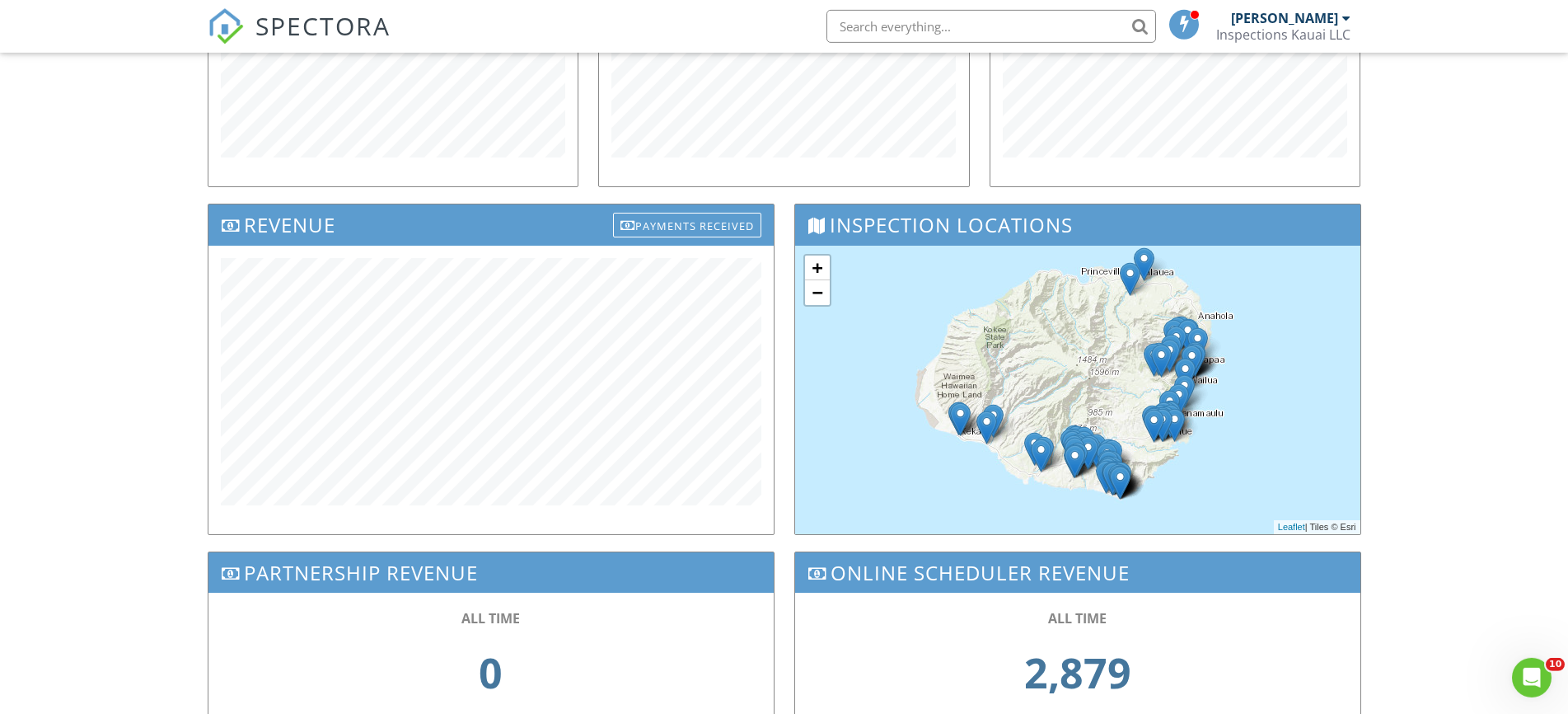
scroll to position [553, 0]
